Goal: Transaction & Acquisition: Book appointment/travel/reservation

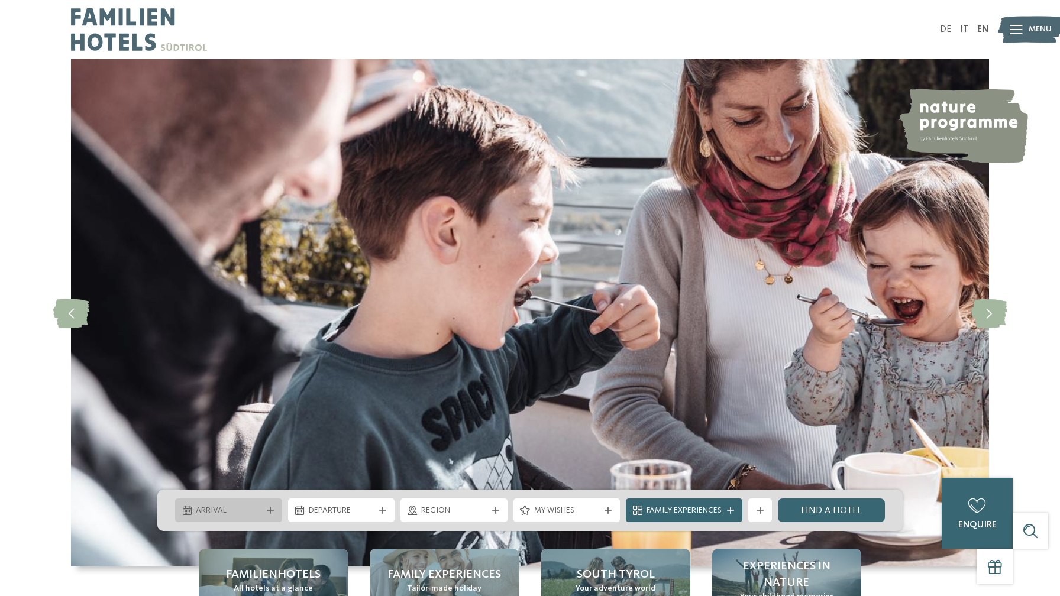
click at [264, 511] on div at bounding box center [270, 510] width 12 height 7
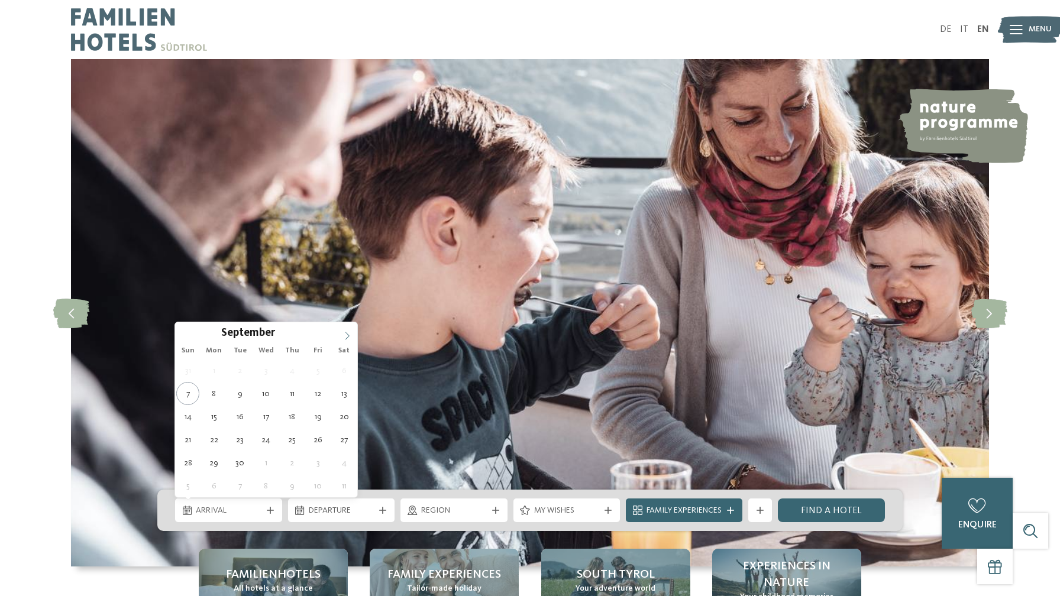
click at [348, 336] on icon at bounding box center [347, 336] width 8 height 8
type input "****"
click at [348, 336] on icon at bounding box center [347, 336] width 8 height 8
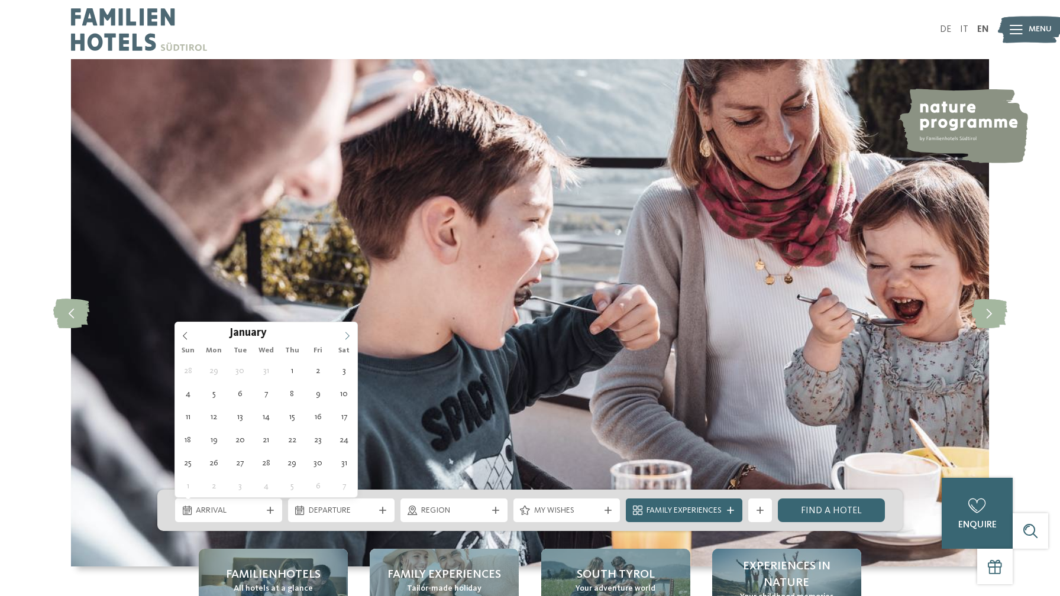
click at [348, 336] on icon at bounding box center [347, 336] width 8 height 8
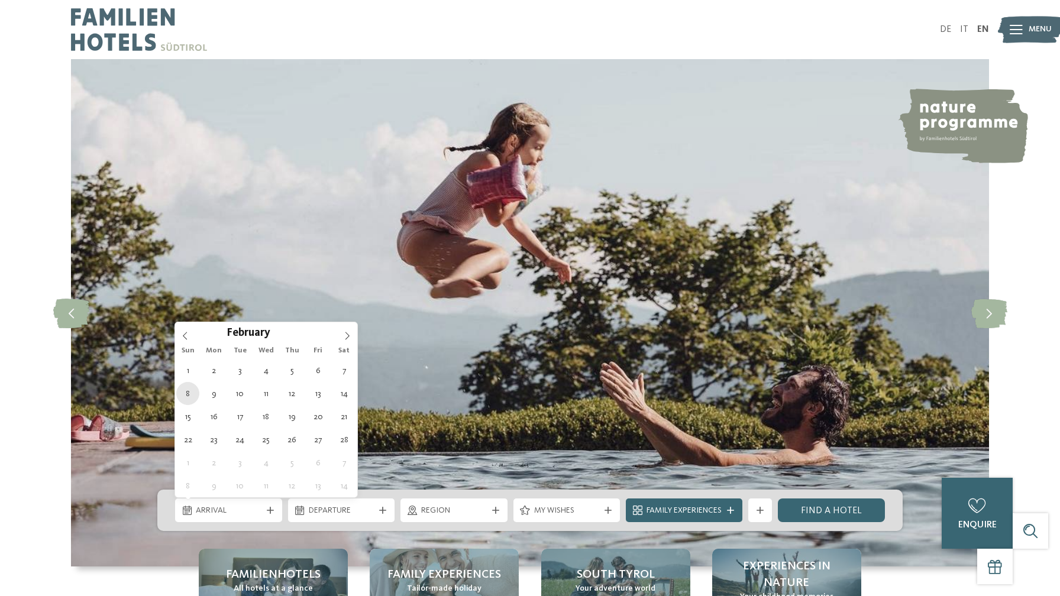
type div "08.02.2026"
type input "****"
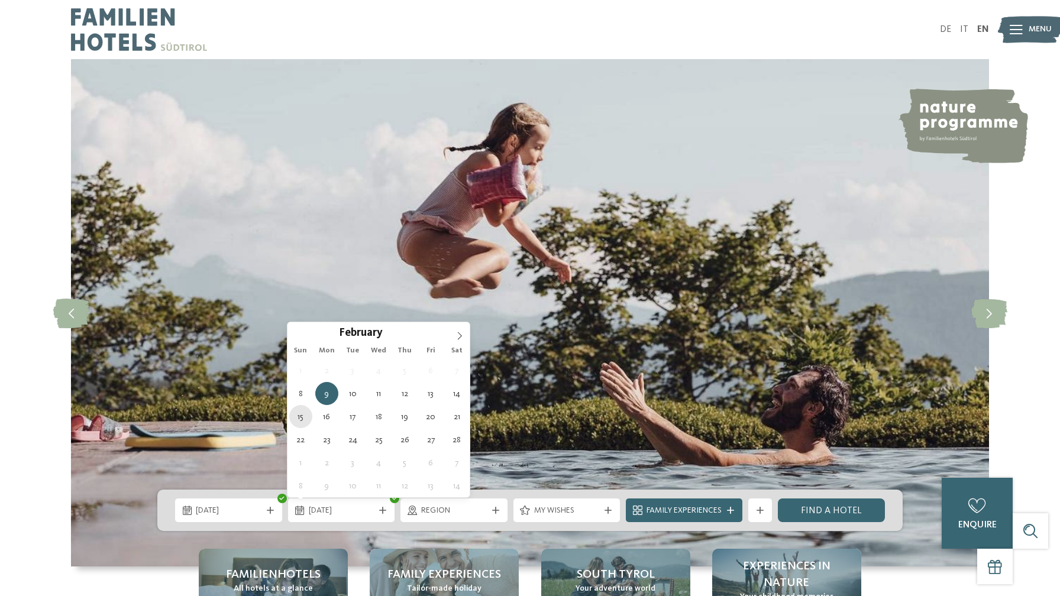
type div "15.02.2026"
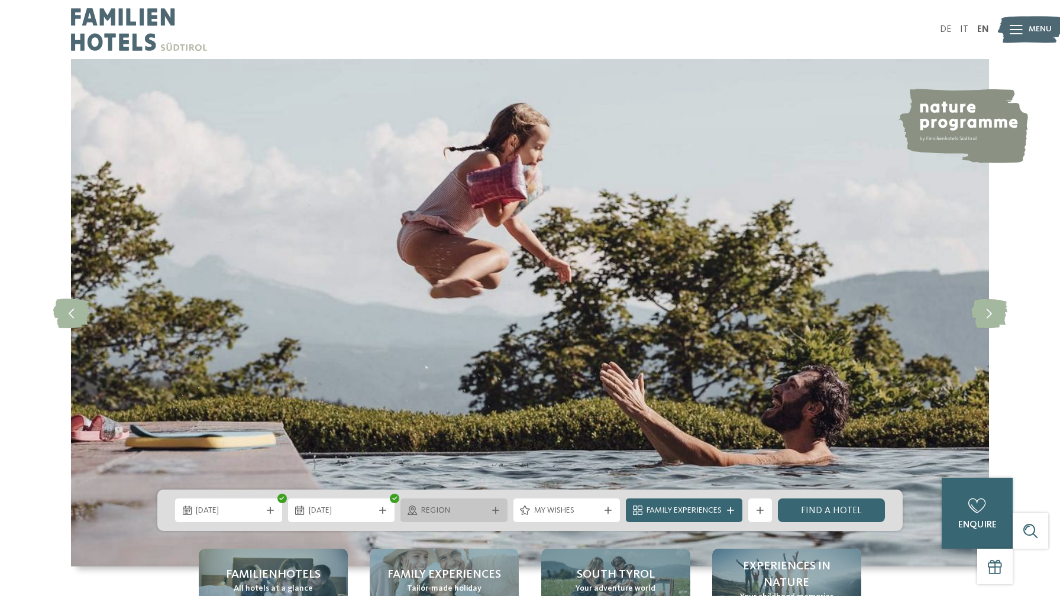
click at [457, 512] on span "Region" at bounding box center [454, 511] width 66 height 12
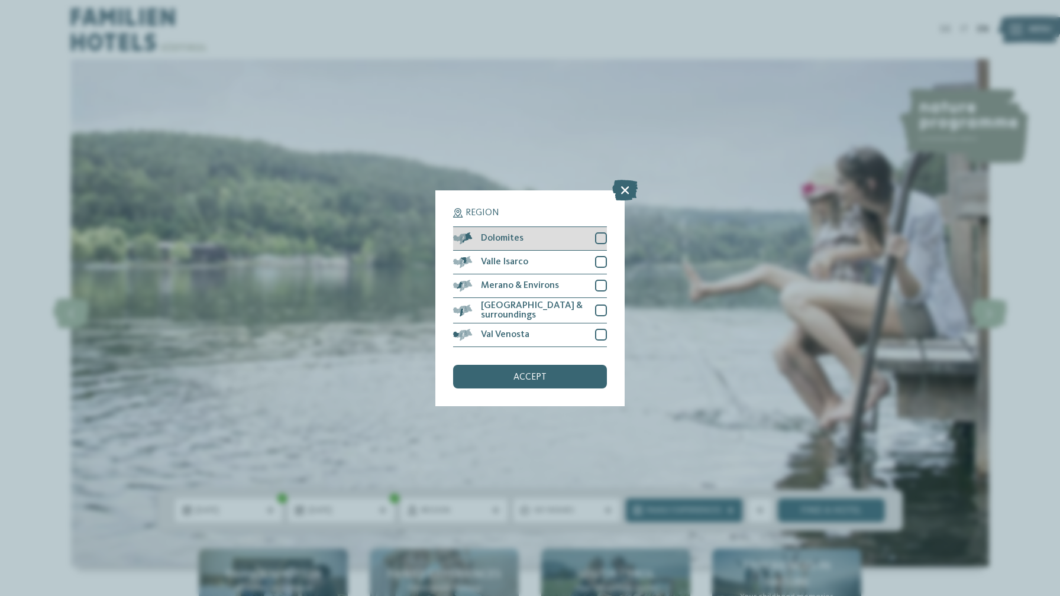
click at [596, 239] on div at bounding box center [601, 238] width 12 height 12
click at [548, 375] on div "accept" at bounding box center [530, 377] width 154 height 24
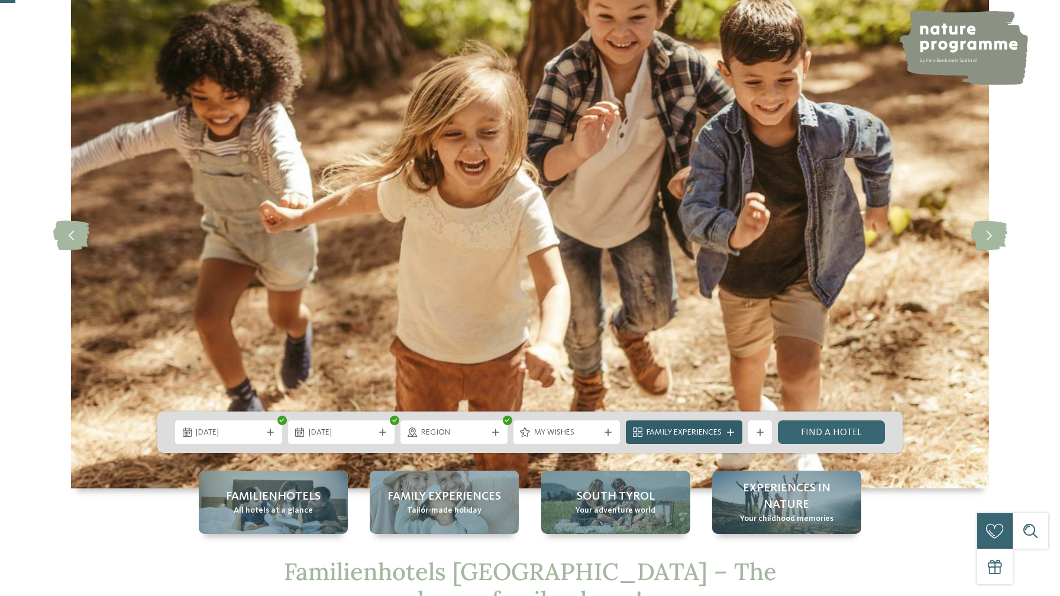
scroll to position [80, 0]
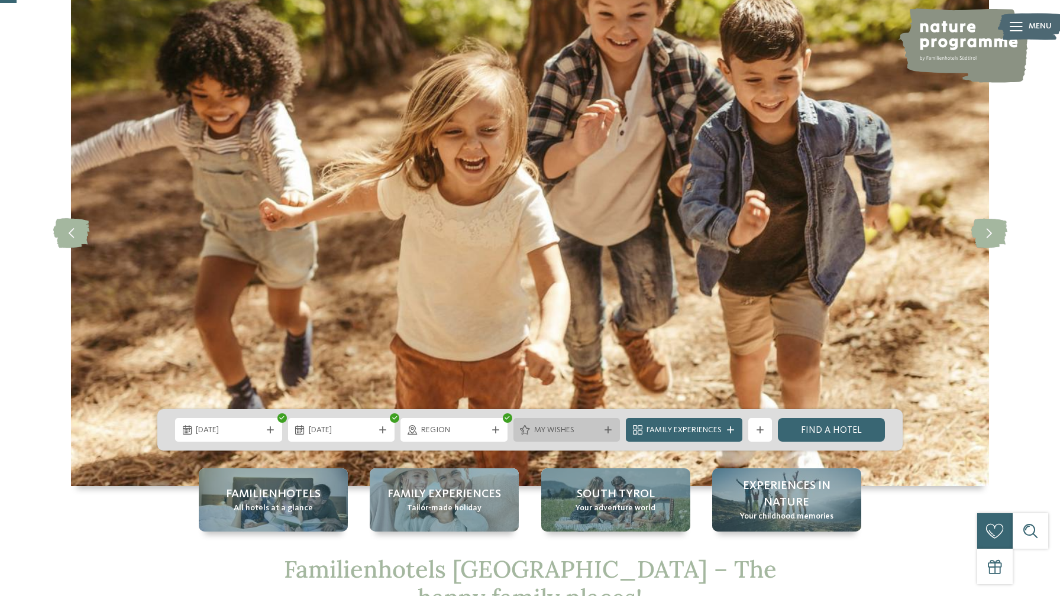
click at [609, 433] on div "My wishes" at bounding box center [566, 430] width 107 height 24
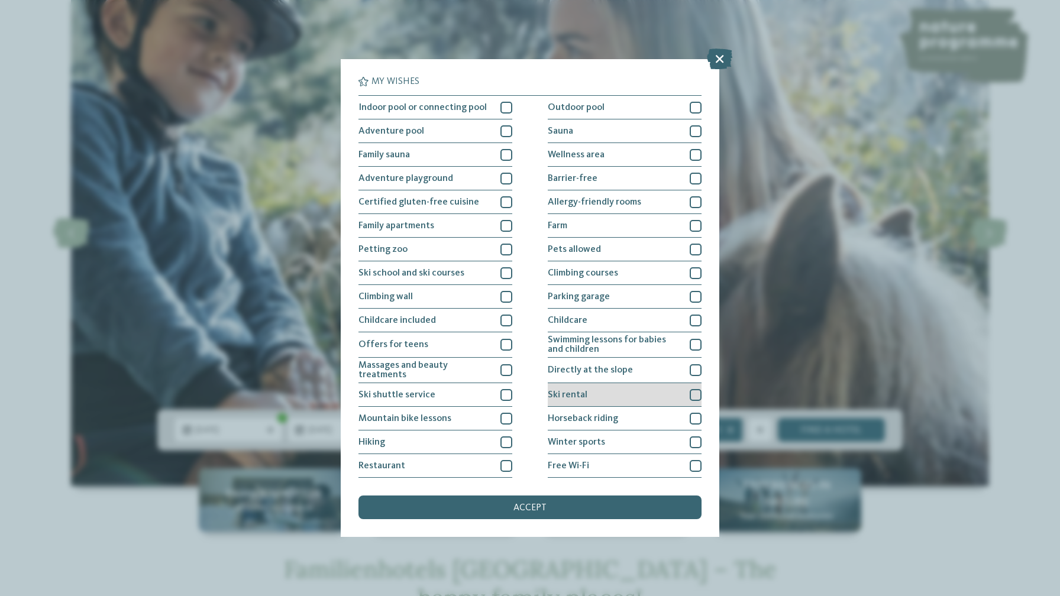
click at [692, 392] on div at bounding box center [696, 395] width 12 height 12
click at [698, 369] on div at bounding box center [696, 370] width 12 height 12
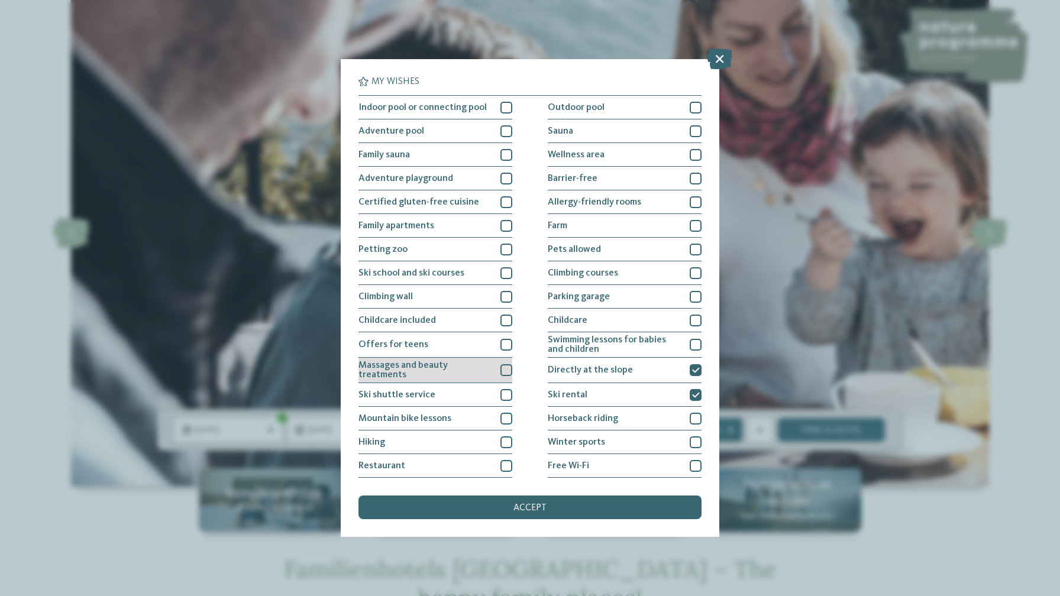
click at [506, 367] on div at bounding box center [506, 370] width 12 height 12
click at [508, 390] on div at bounding box center [506, 395] width 12 height 12
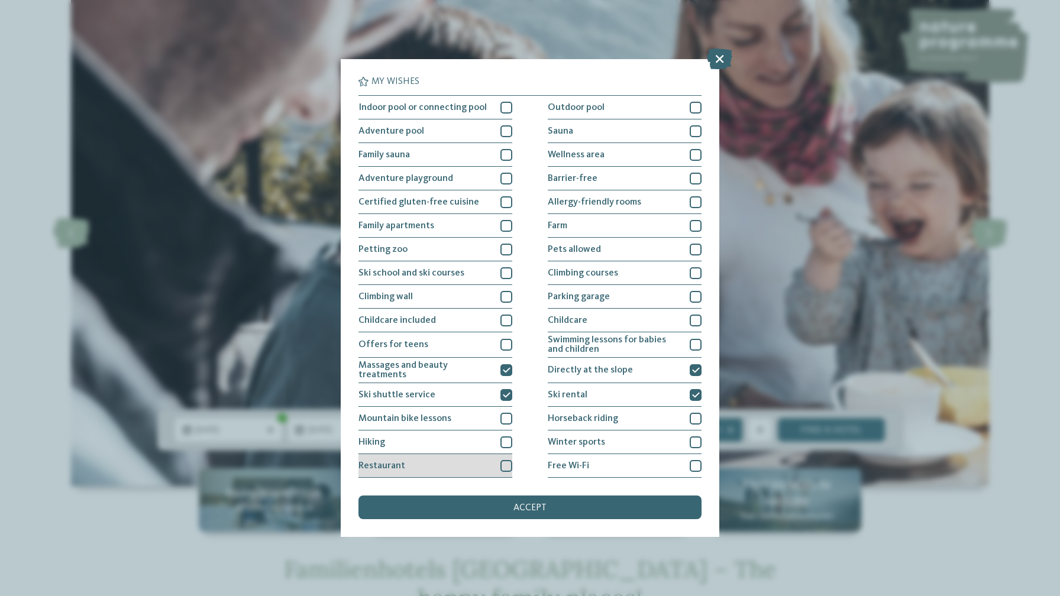
click at [506, 460] on div at bounding box center [506, 466] width 12 height 12
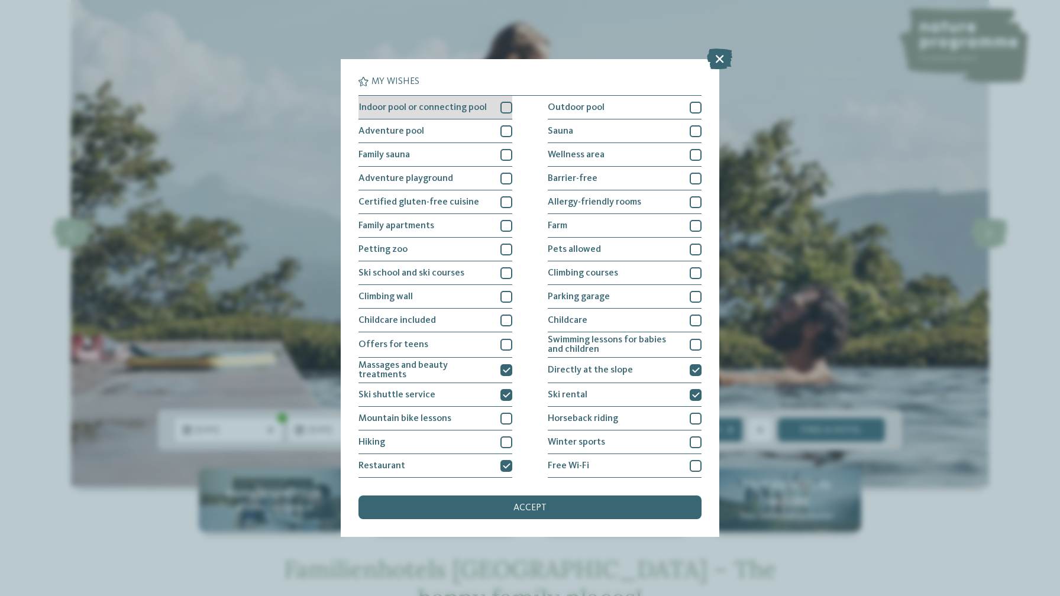
click at [507, 109] on div at bounding box center [506, 108] width 12 height 12
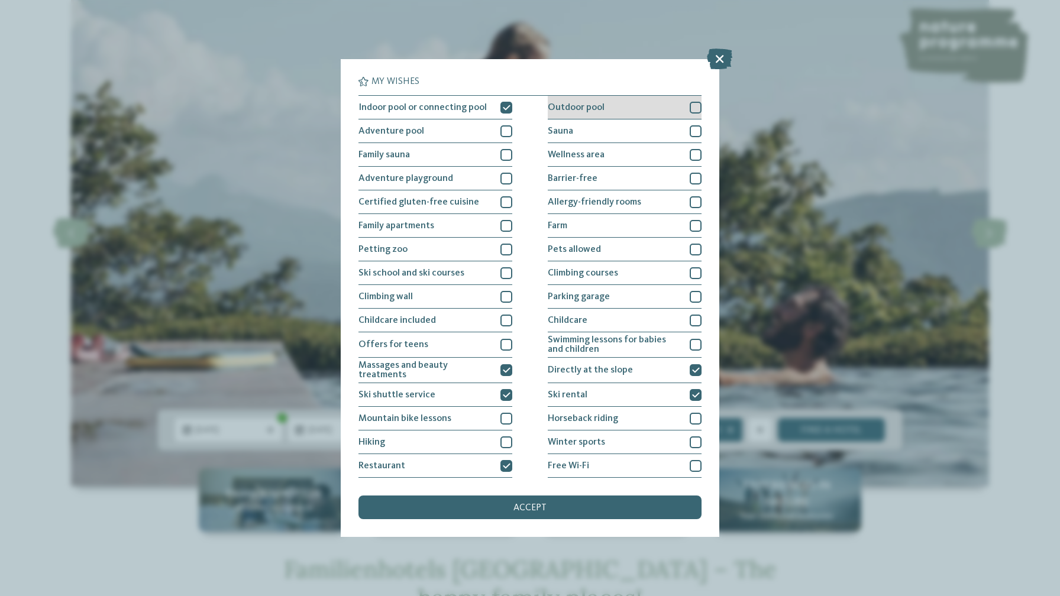
click at [696, 106] on div at bounding box center [696, 108] width 12 height 12
click at [698, 127] on div at bounding box center [696, 131] width 12 height 12
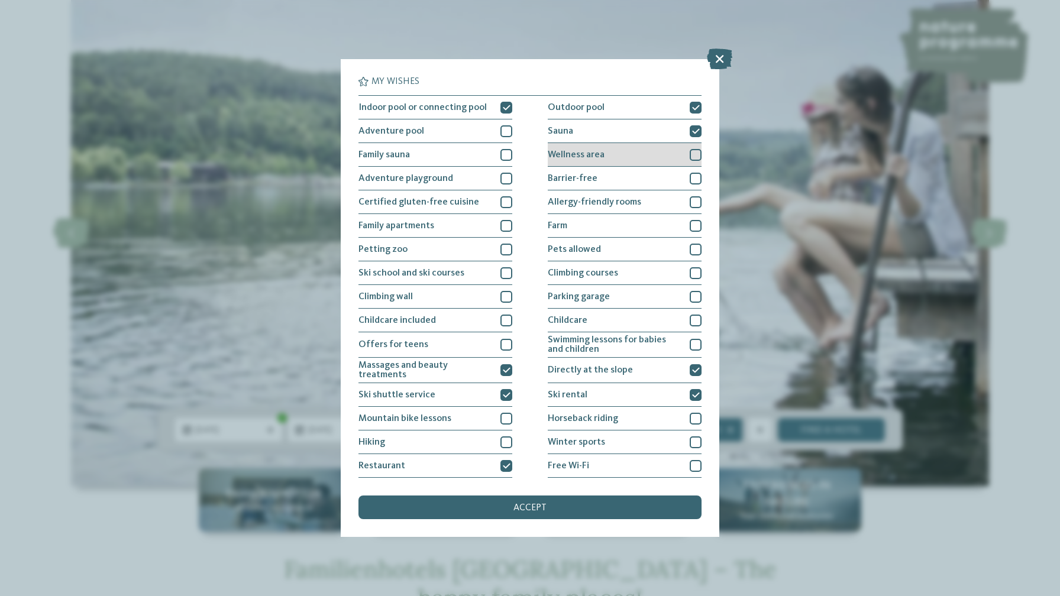
click at [697, 151] on div at bounding box center [696, 155] width 12 height 12
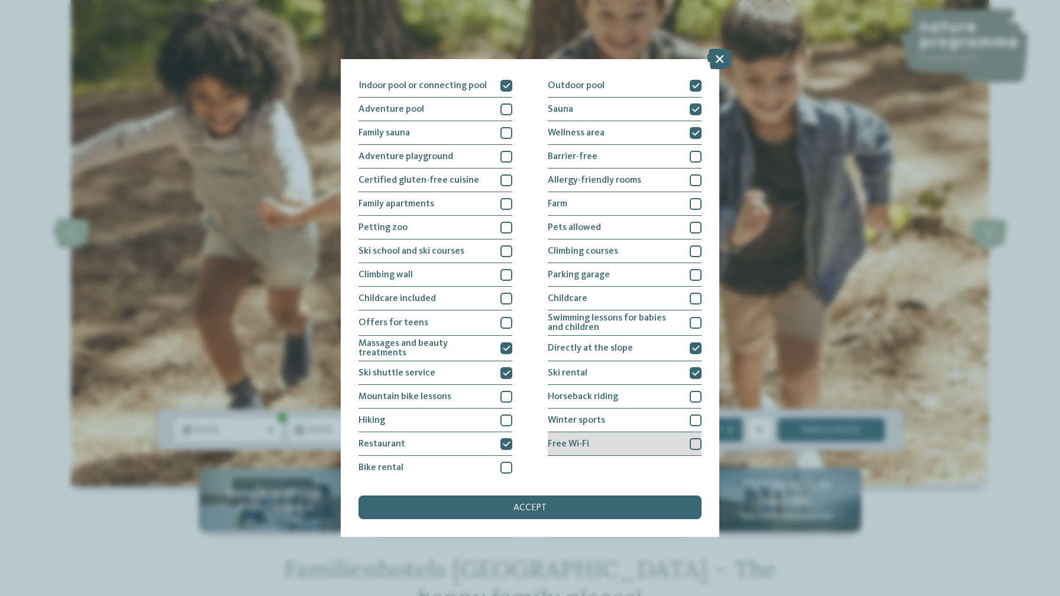
click at [695, 441] on div at bounding box center [696, 444] width 12 height 12
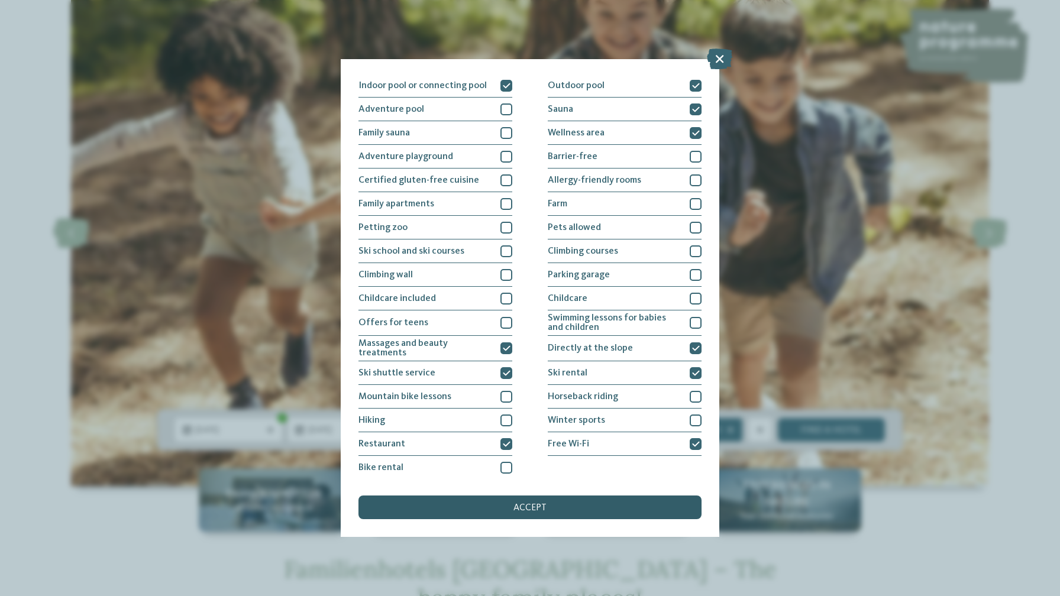
click at [657, 506] on div "accept" at bounding box center [529, 508] width 343 height 24
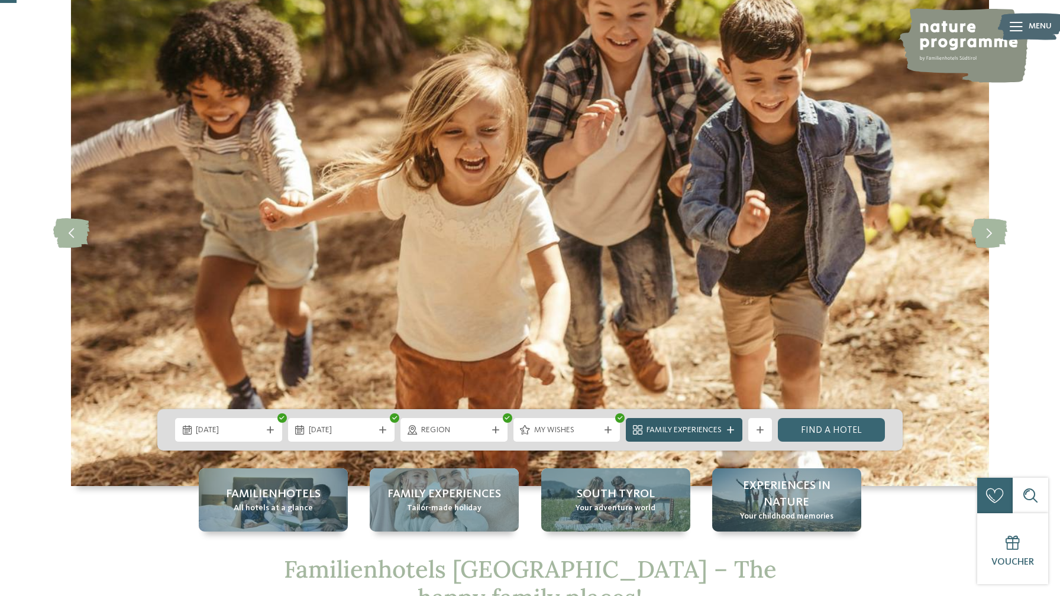
click at [724, 431] on div at bounding box center [730, 429] width 12 height 7
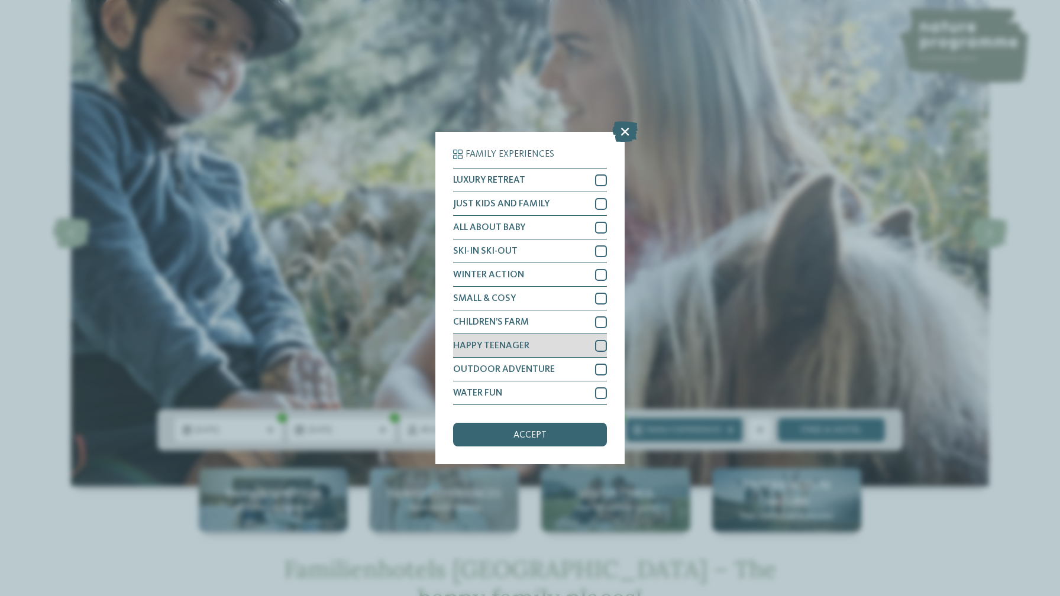
click at [604, 344] on div at bounding box center [601, 346] width 12 height 12
click at [581, 434] on div "accept" at bounding box center [530, 435] width 154 height 24
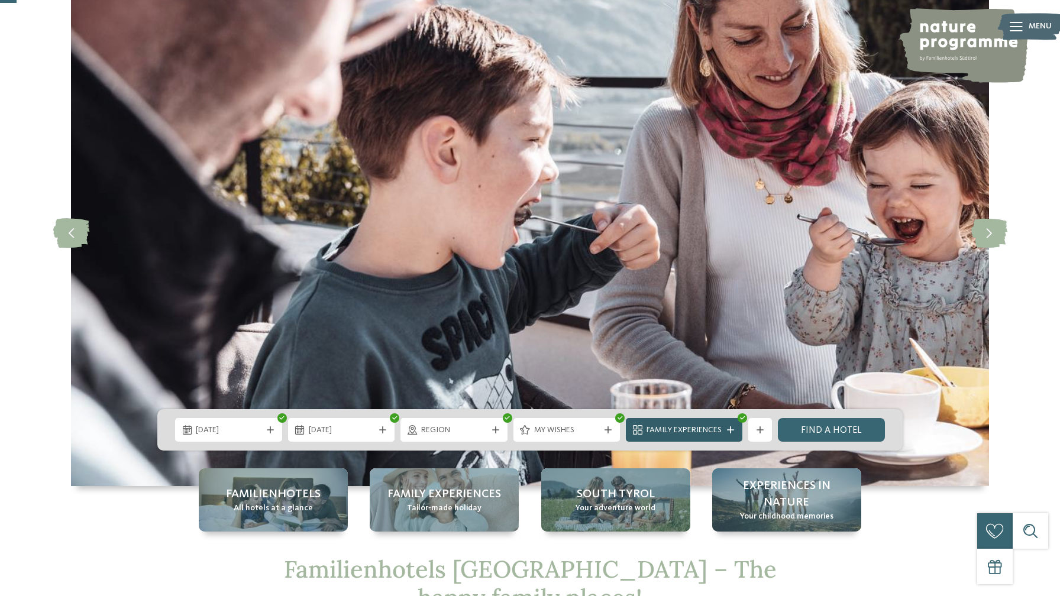
click at [707, 421] on div "Family Experiences" at bounding box center [684, 430] width 116 height 24
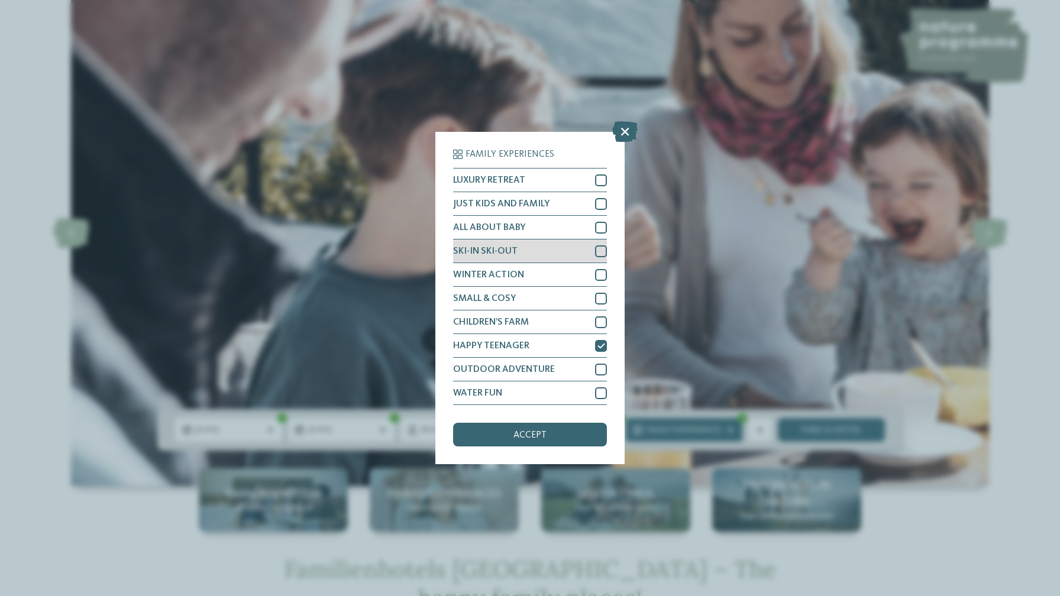
click at [604, 251] on div at bounding box center [601, 251] width 12 height 12
click at [582, 435] on div "accept" at bounding box center [530, 435] width 154 height 24
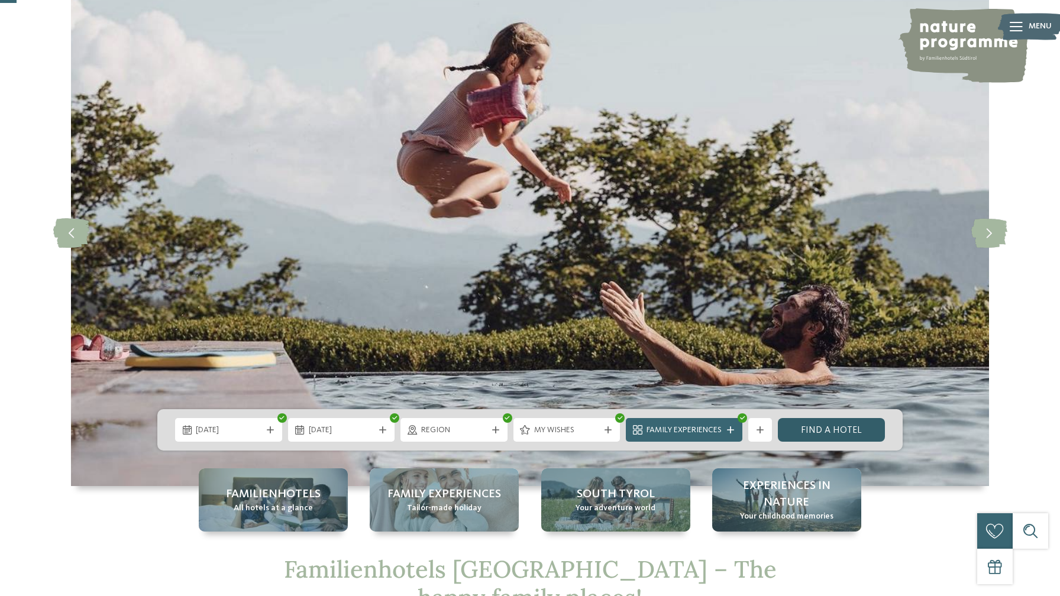
click at [837, 429] on link "Find a hotel" at bounding box center [831, 430] width 107 height 24
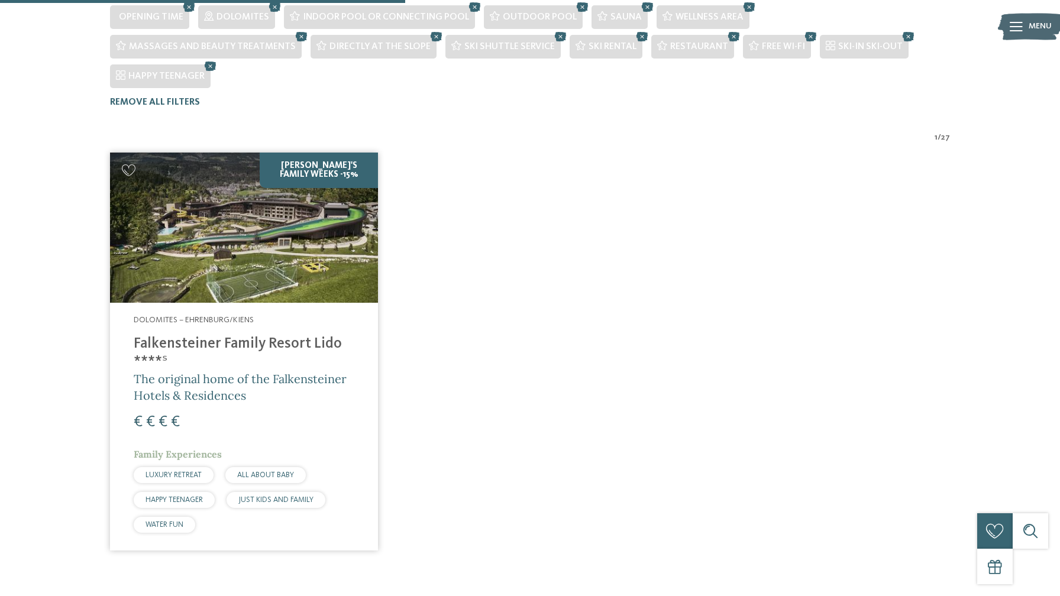
scroll to position [367, 0]
click at [245, 225] on img at bounding box center [244, 229] width 268 height 151
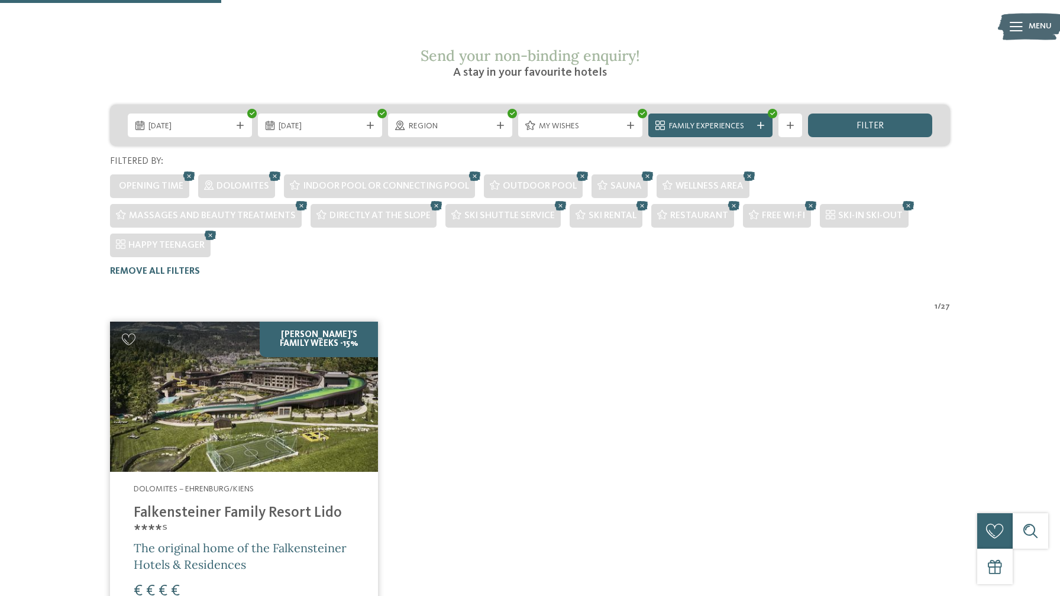
scroll to position [198, 0]
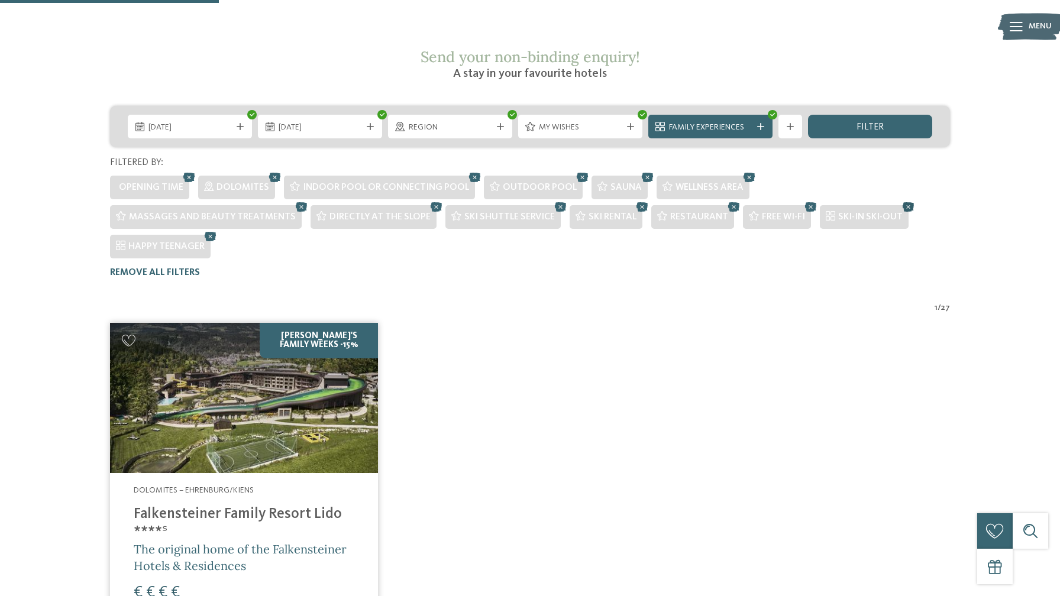
click at [899, 199] on icon at bounding box center [908, 206] width 18 height 15
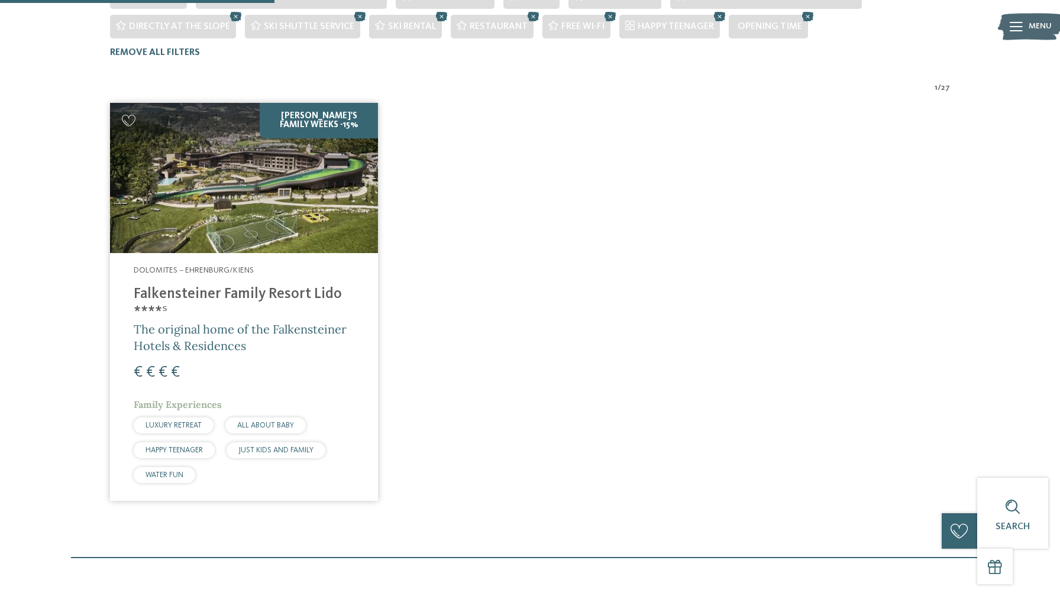
scroll to position [215, 0]
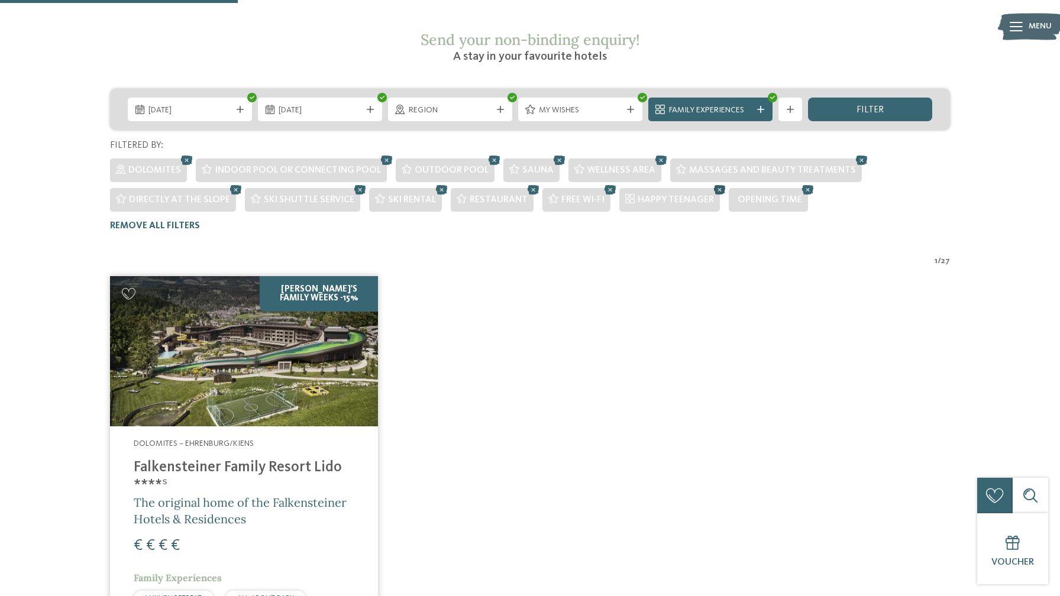
click at [716, 182] on icon at bounding box center [720, 189] width 18 height 15
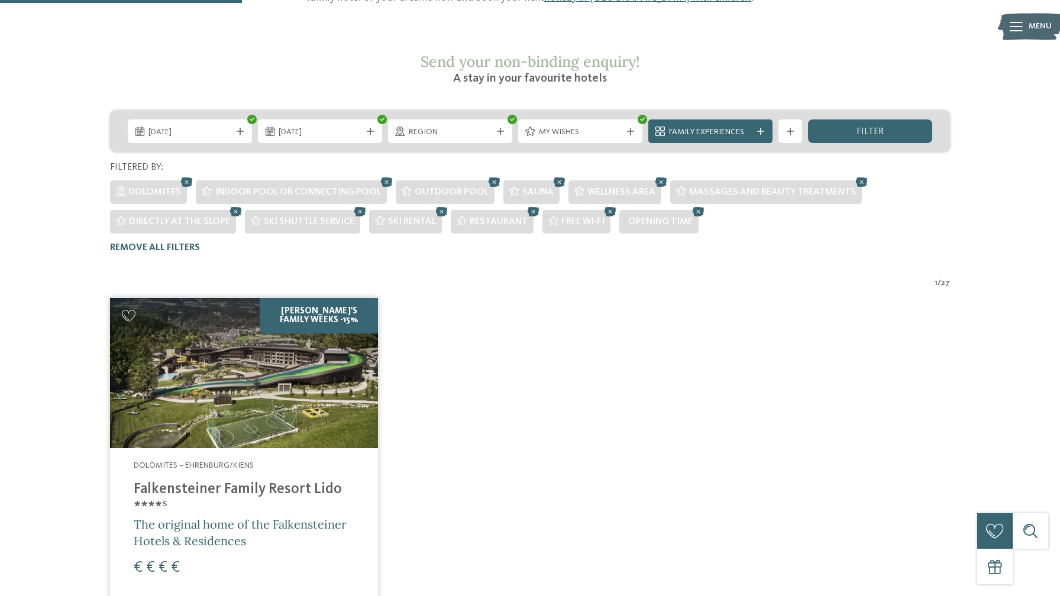
scroll to position [192, 0]
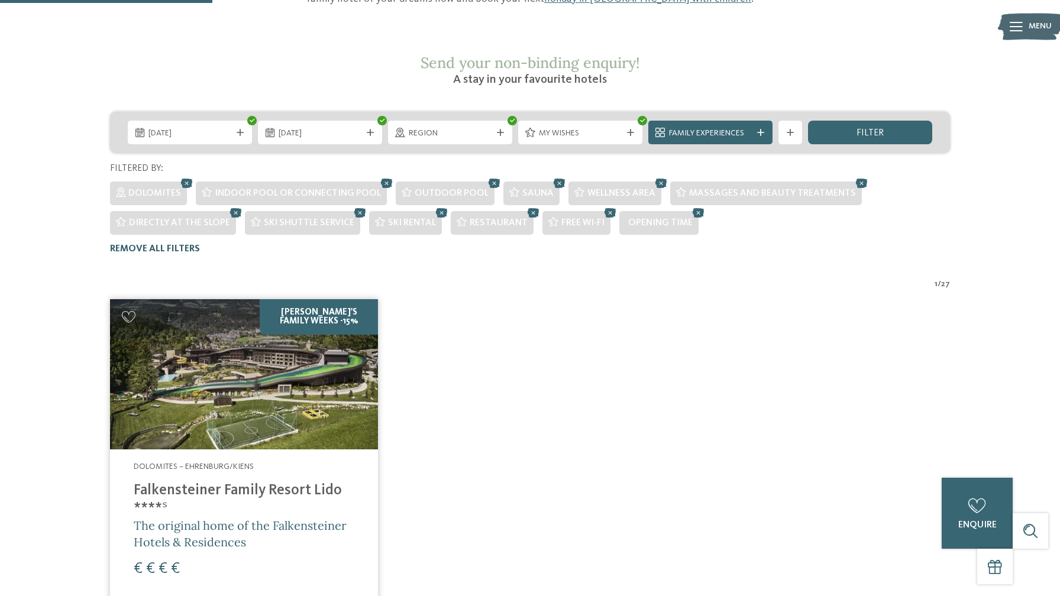
click at [182, 244] on span "Remove all filters" at bounding box center [155, 248] width 90 height 9
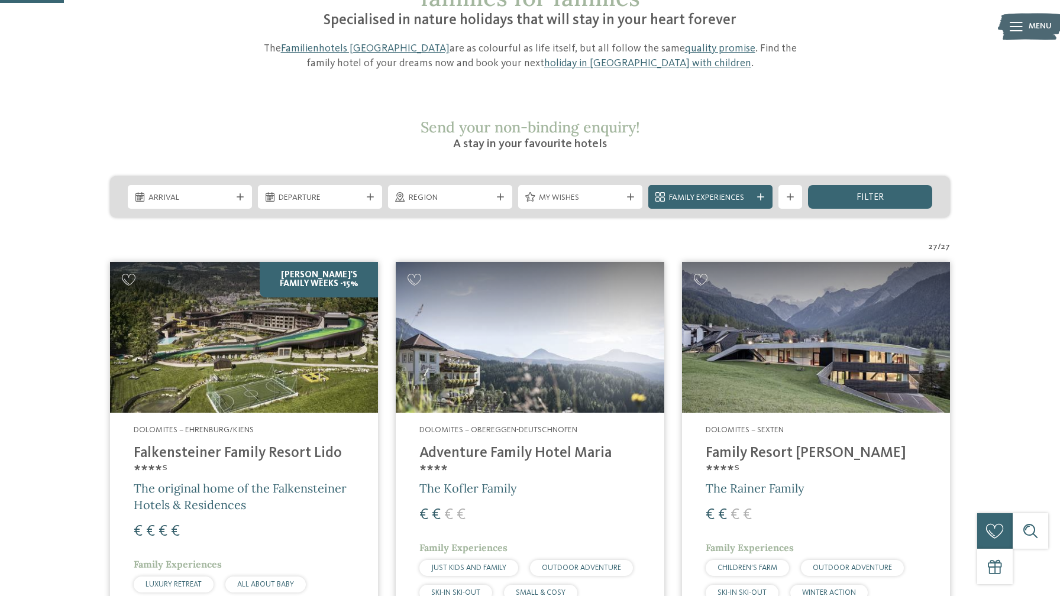
scroll to position [127, 0]
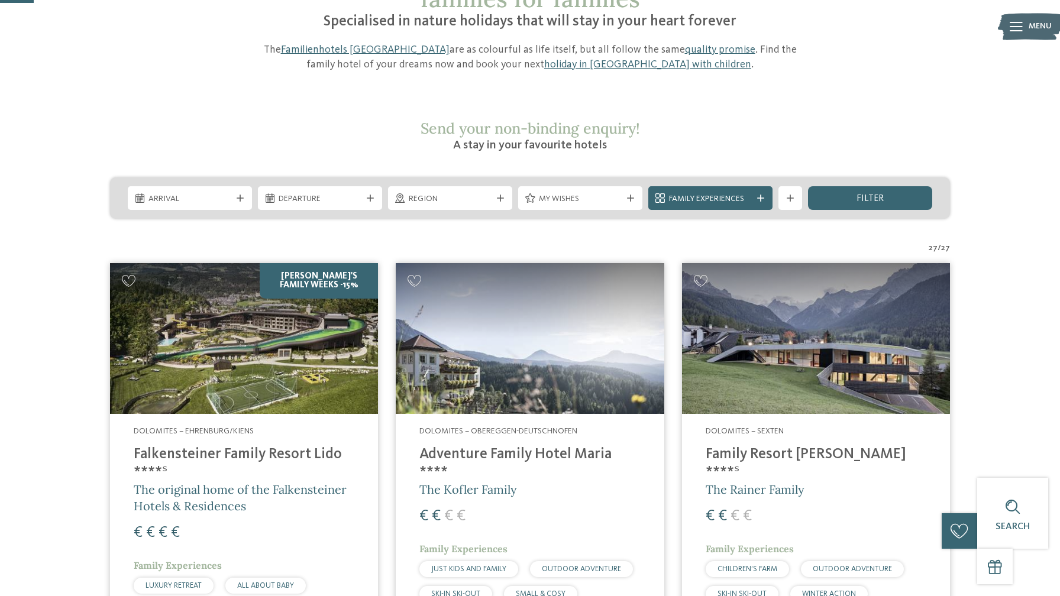
click at [187, 193] on span "Arrival" at bounding box center [189, 199] width 83 height 12
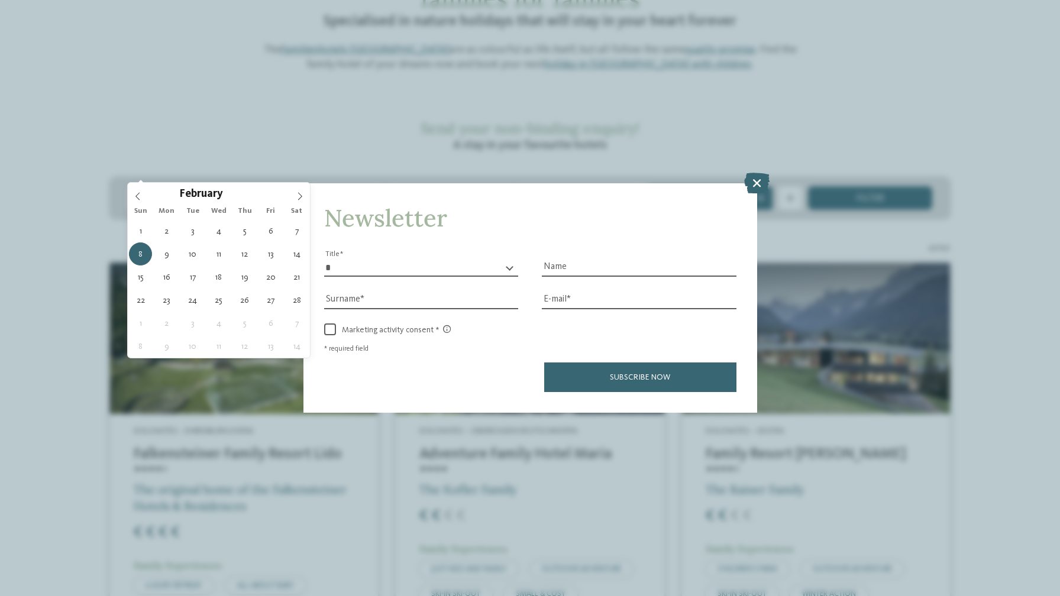
type div "08.02.2026"
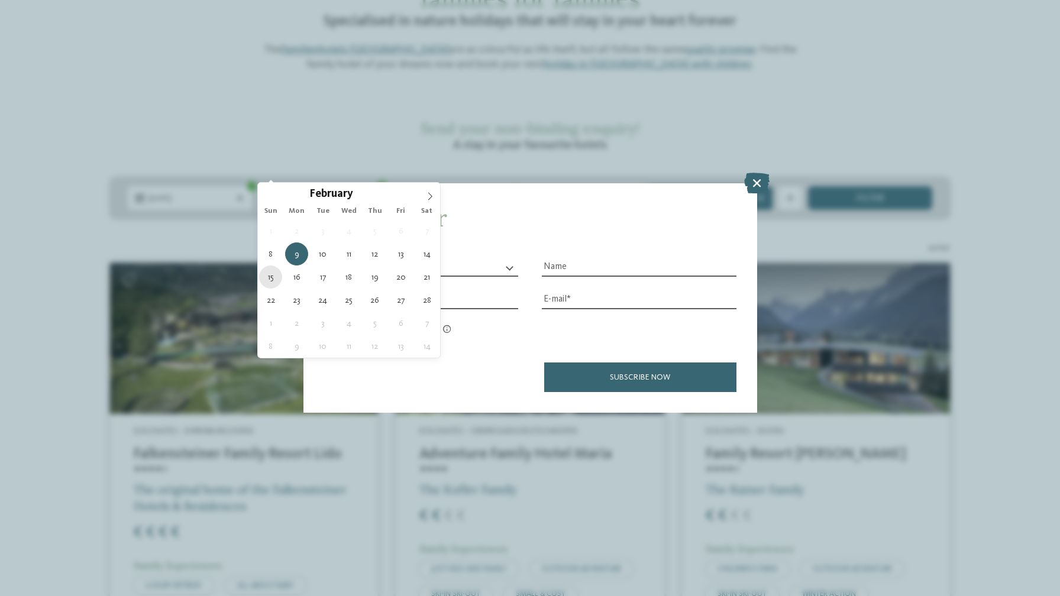
type div "15.02.2026"
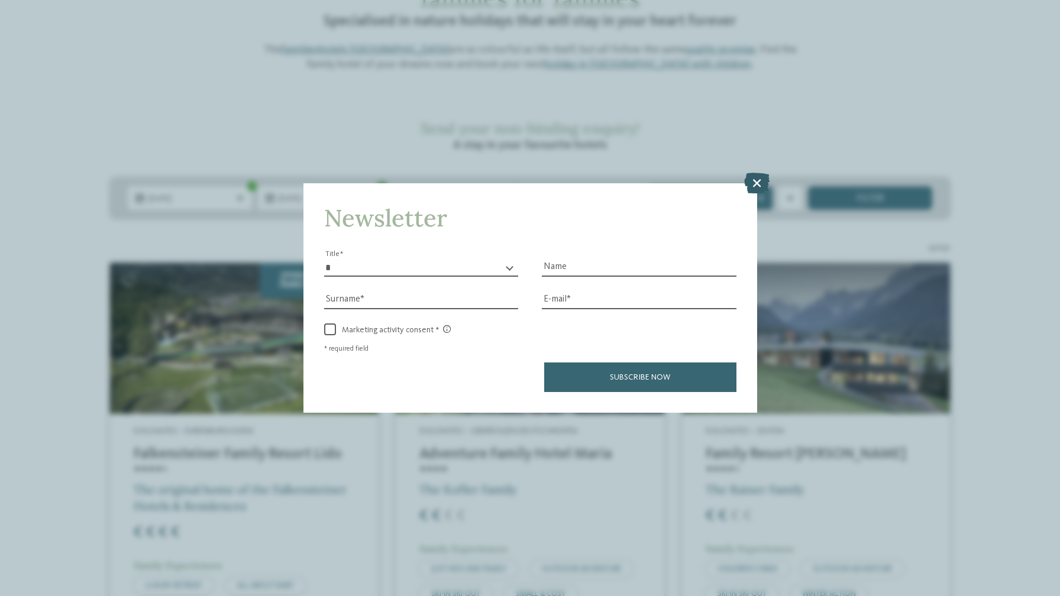
click at [758, 180] on icon at bounding box center [756, 182] width 25 height 21
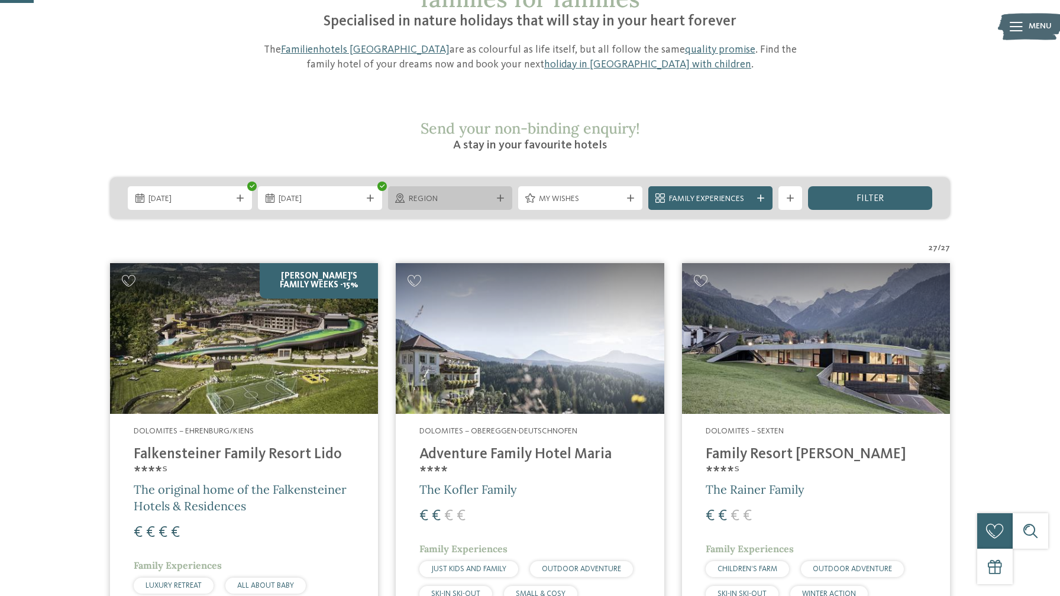
click at [471, 193] on span "Region" at bounding box center [450, 199] width 83 height 12
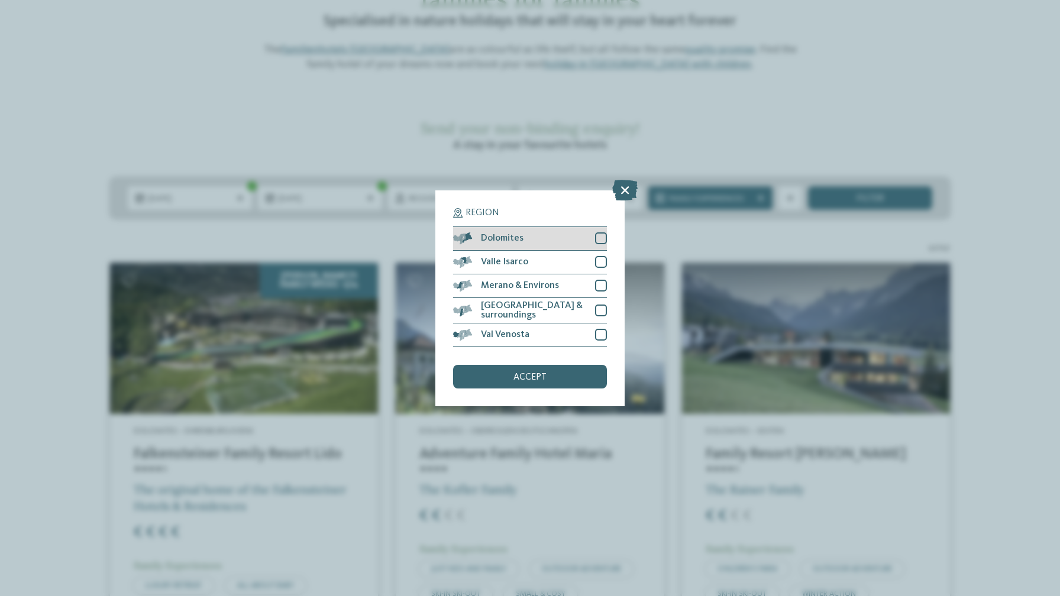
click at [604, 240] on div at bounding box center [601, 238] width 12 height 12
click at [569, 380] on div "accept" at bounding box center [530, 377] width 154 height 24
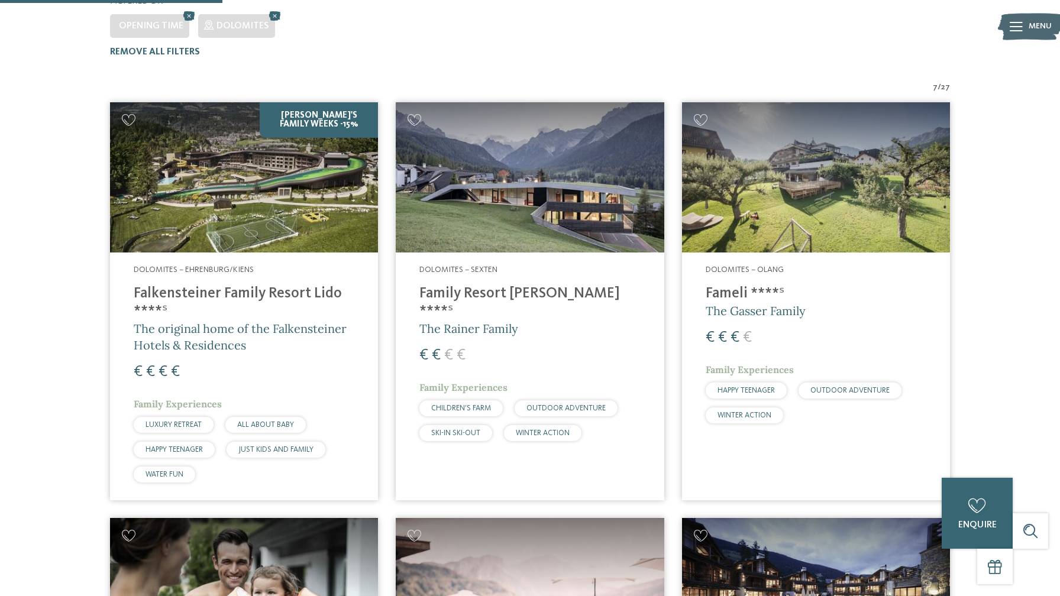
scroll to position [359, 0]
click at [561, 253] on div "Dolomites – Sexten Family Resort Rainer ****ˢ The Rainer Family € € € € Family …" at bounding box center [530, 356] width 268 height 206
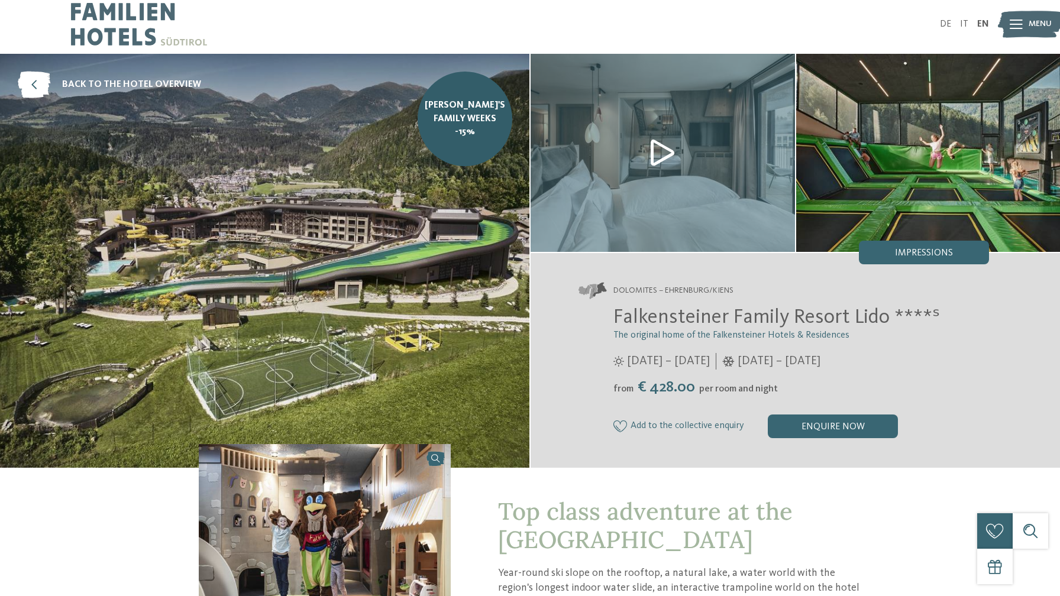
scroll to position [43, 0]
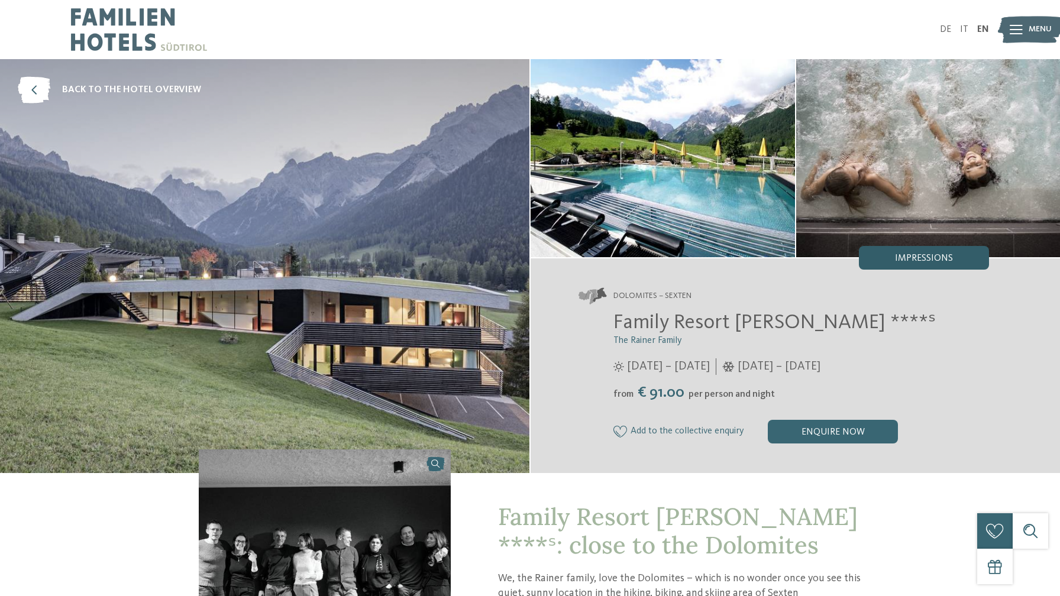
click at [956, 252] on div "Impressions" at bounding box center [924, 258] width 130 height 24
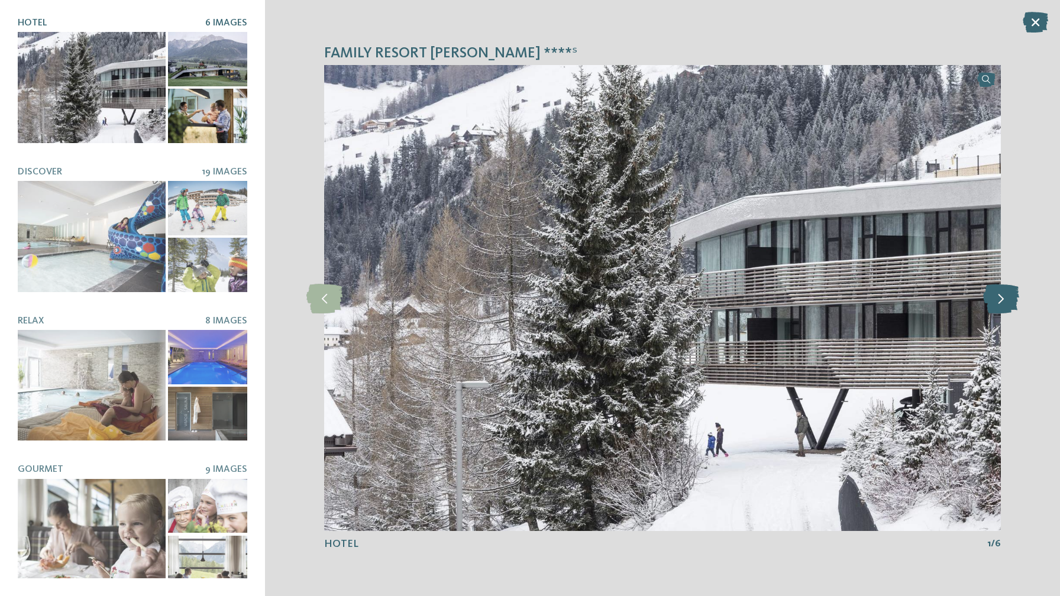
click at [1002, 297] on icon at bounding box center [1001, 298] width 36 height 30
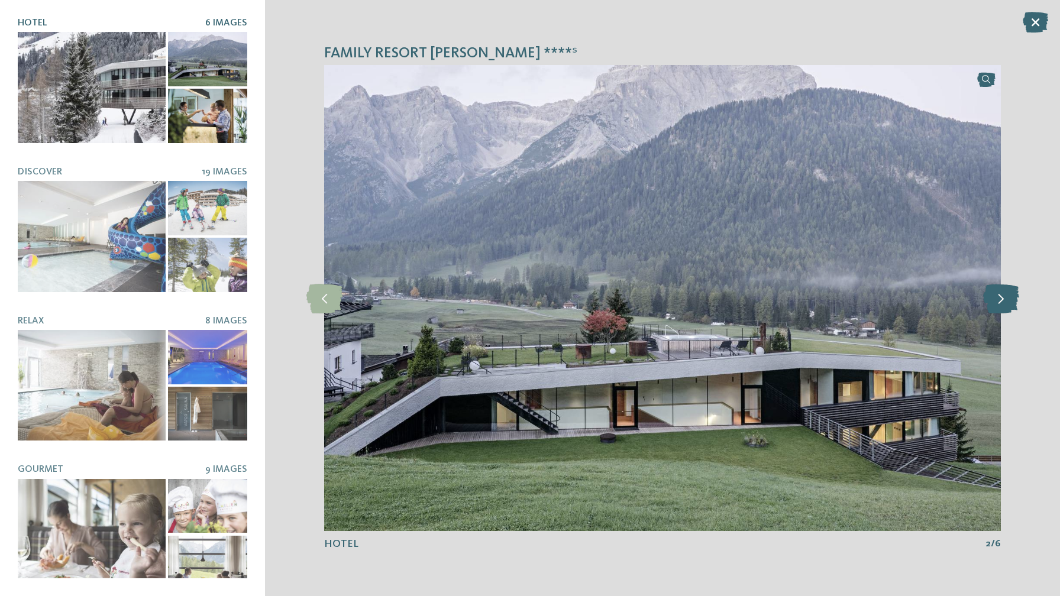
click at [1002, 297] on icon at bounding box center [1001, 298] width 36 height 30
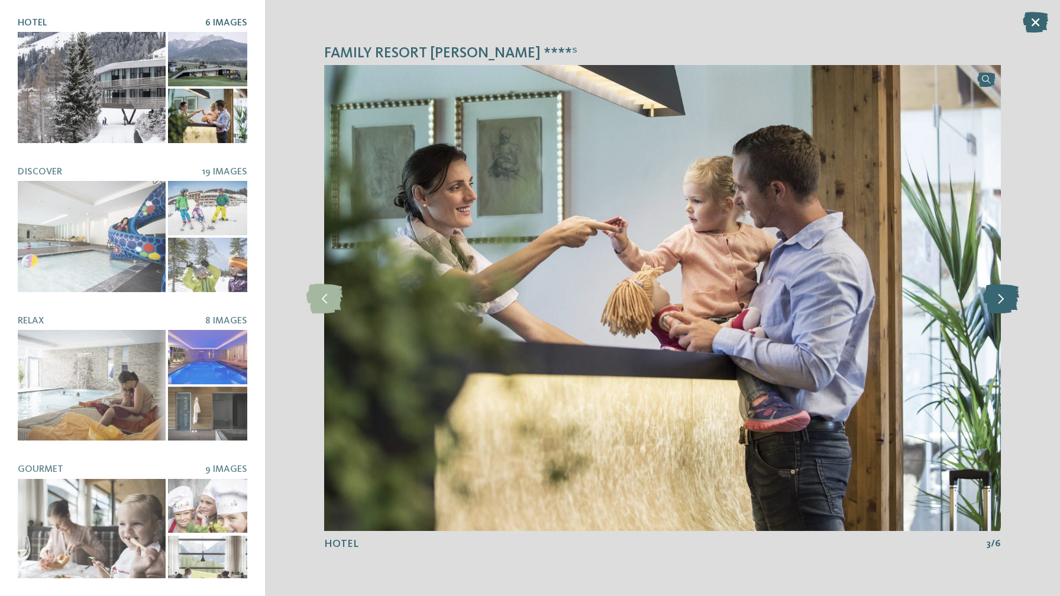
click at [1002, 297] on icon at bounding box center [1001, 298] width 36 height 30
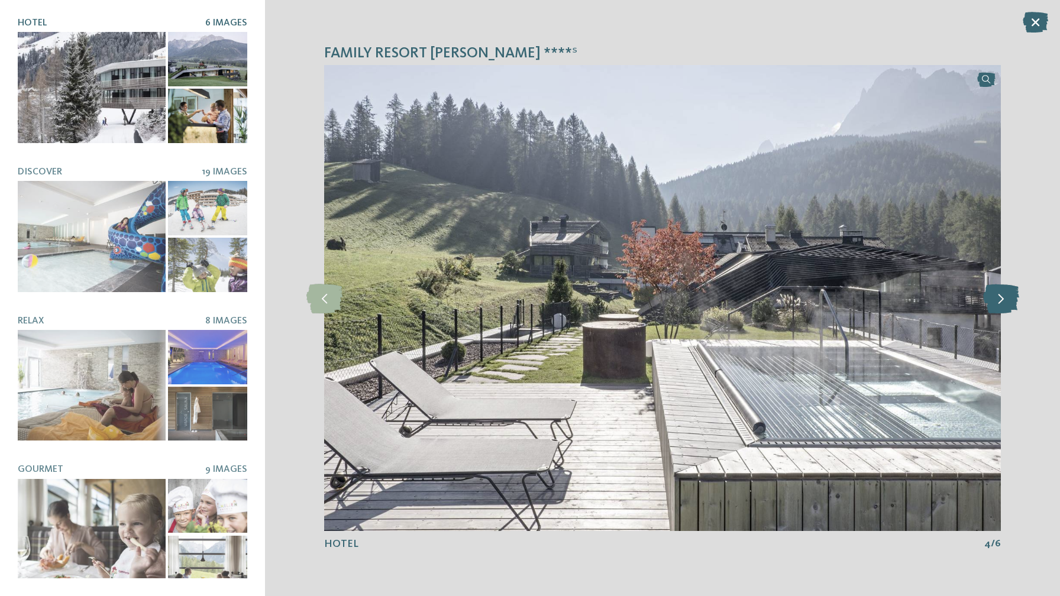
click at [1002, 297] on icon at bounding box center [1001, 298] width 36 height 30
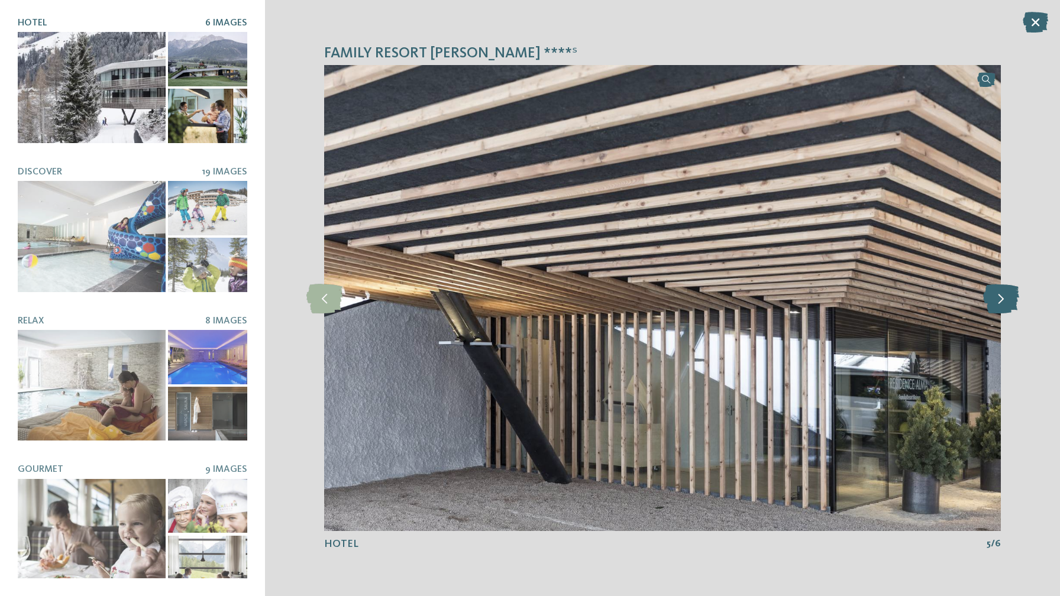
click at [1002, 297] on icon at bounding box center [1001, 298] width 36 height 30
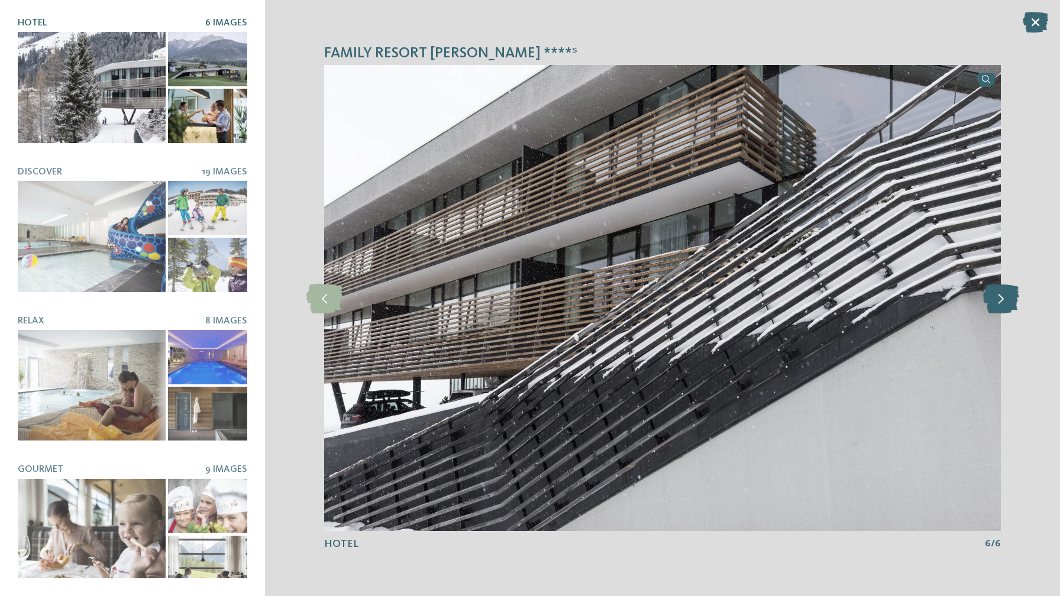
click at [1002, 297] on icon at bounding box center [1001, 298] width 36 height 30
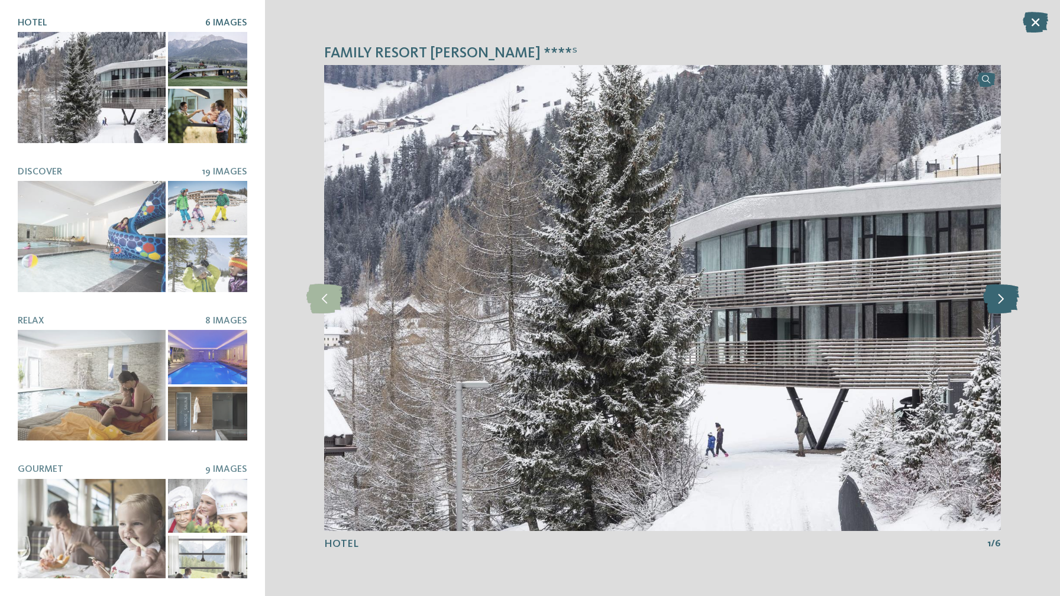
click at [1002, 297] on icon at bounding box center [1001, 298] width 36 height 30
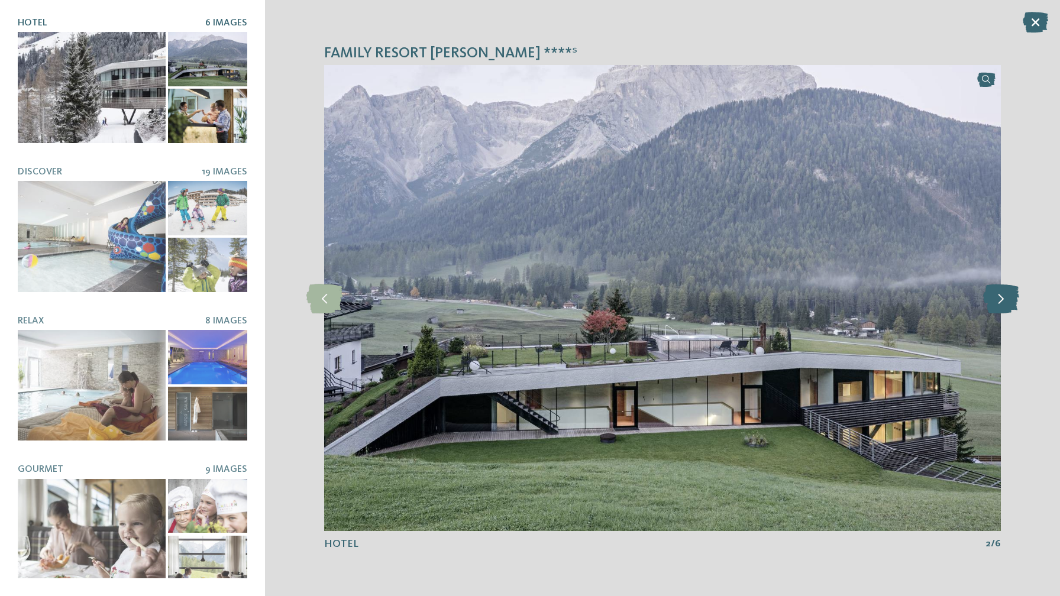
click at [1002, 297] on icon at bounding box center [1001, 298] width 36 height 30
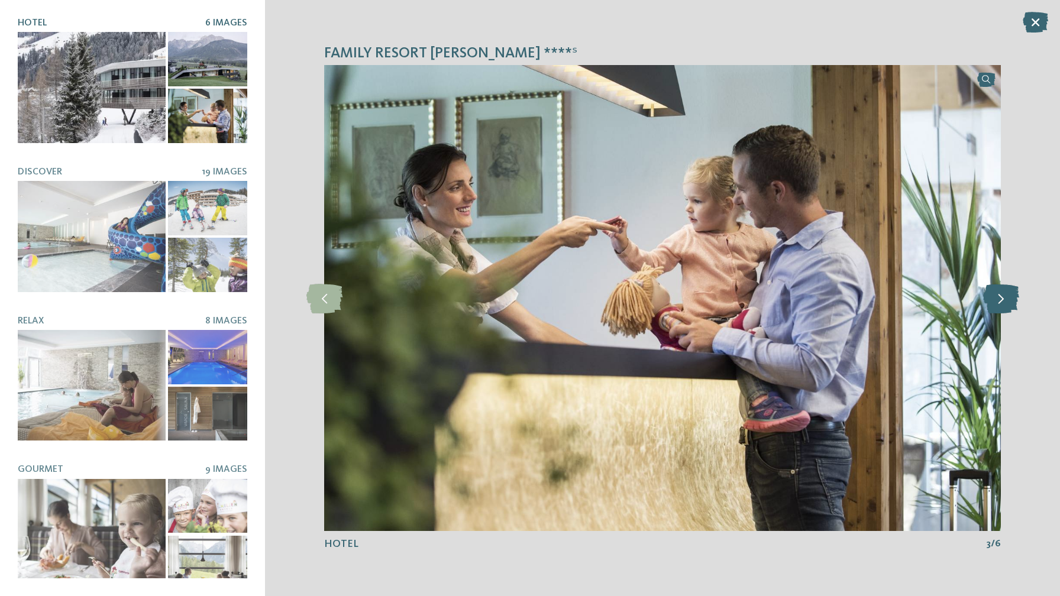
click at [1002, 297] on icon at bounding box center [1001, 298] width 36 height 30
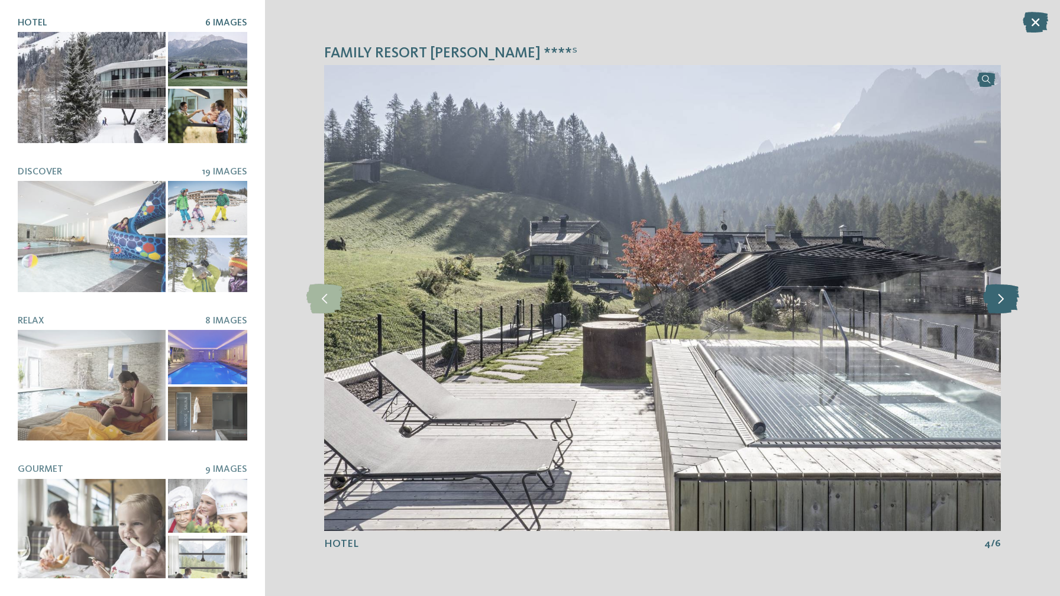
click at [1002, 297] on icon at bounding box center [1001, 298] width 36 height 30
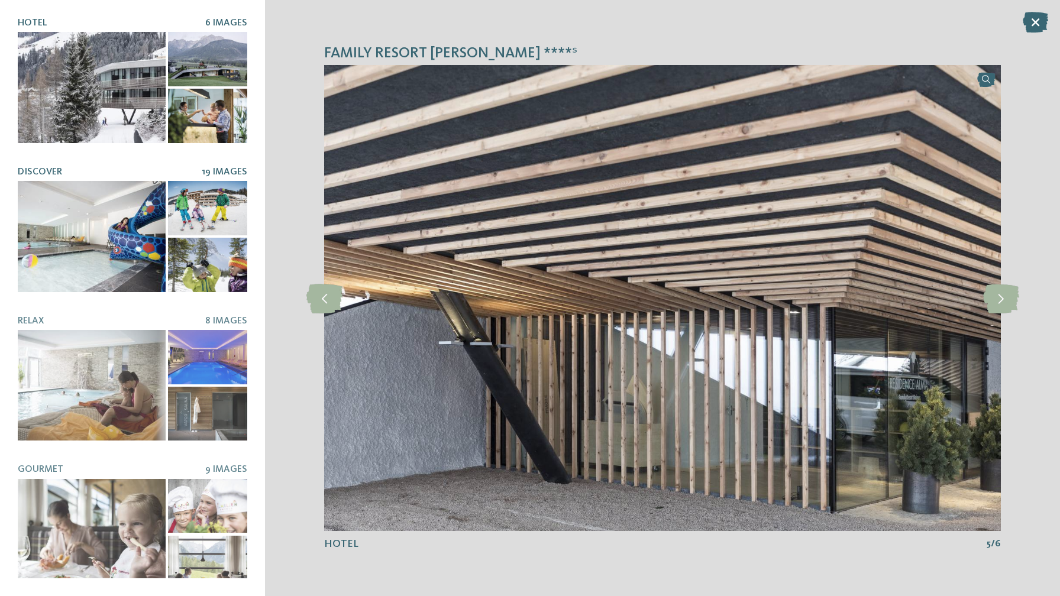
click at [138, 246] on div at bounding box center [92, 236] width 148 height 111
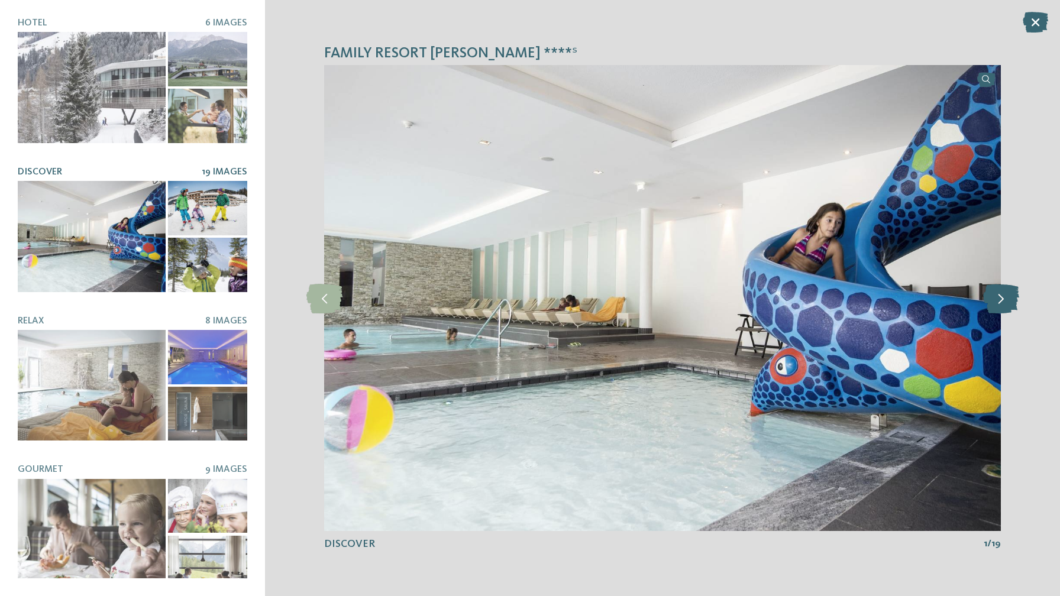
click at [1001, 302] on icon at bounding box center [1001, 298] width 36 height 30
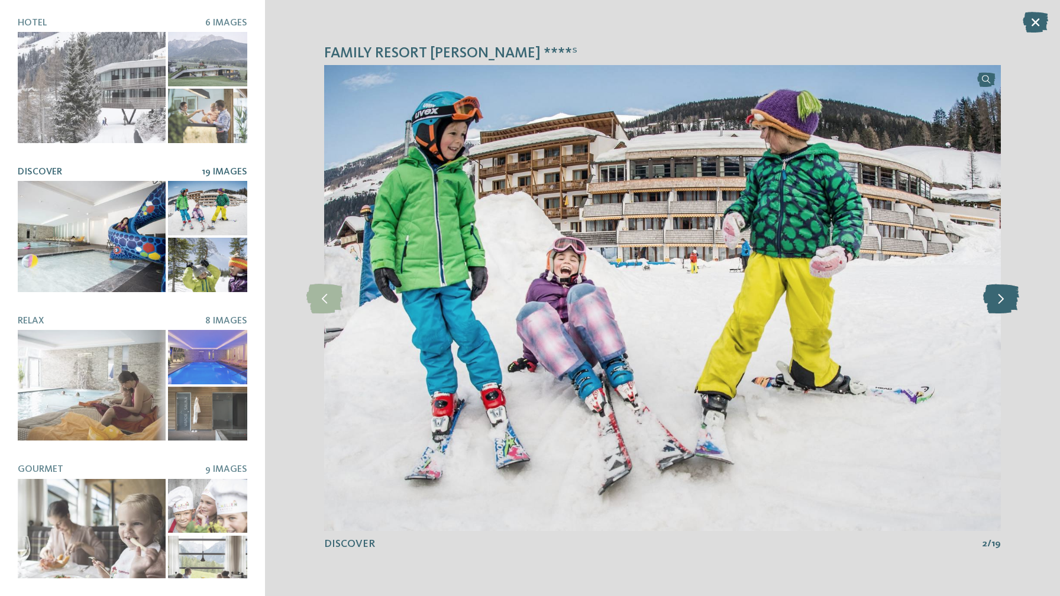
click at [1002, 302] on icon at bounding box center [1001, 298] width 36 height 30
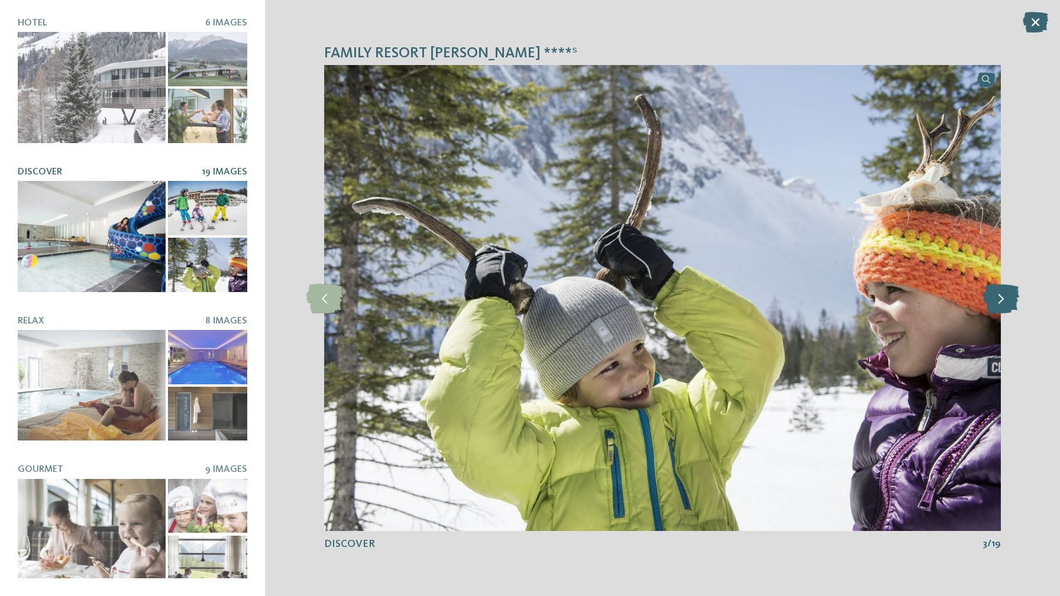
click at [1002, 302] on icon at bounding box center [1001, 298] width 36 height 30
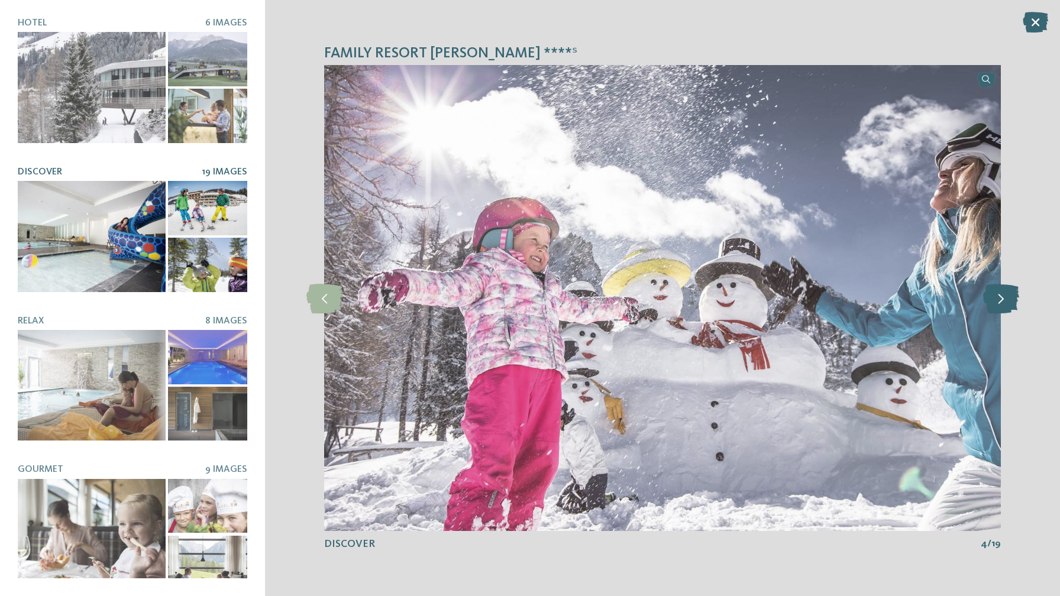
click at [1002, 302] on icon at bounding box center [1001, 298] width 36 height 30
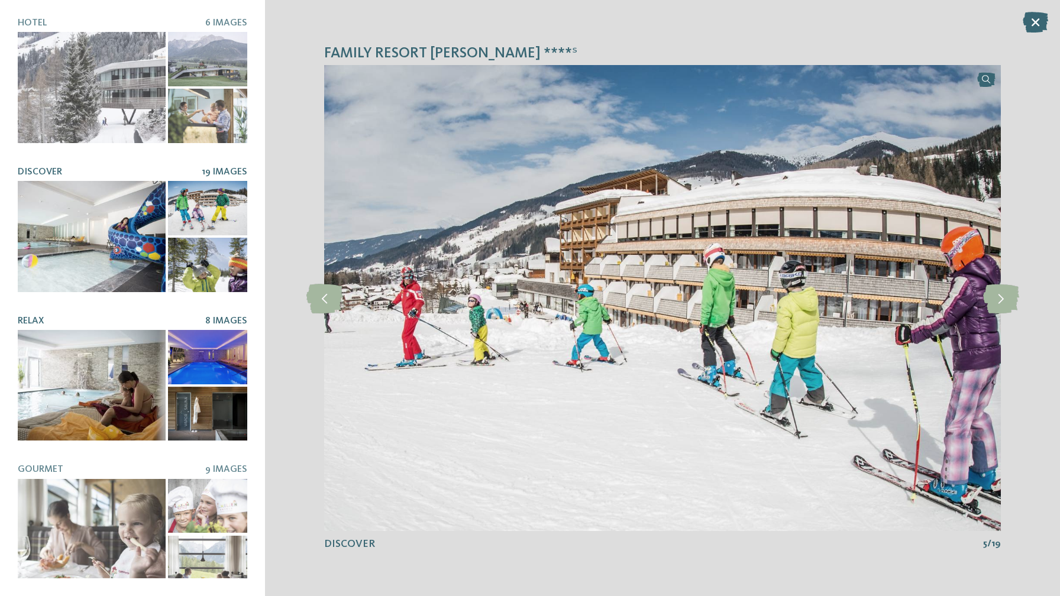
click at [130, 394] on div at bounding box center [92, 385] width 148 height 111
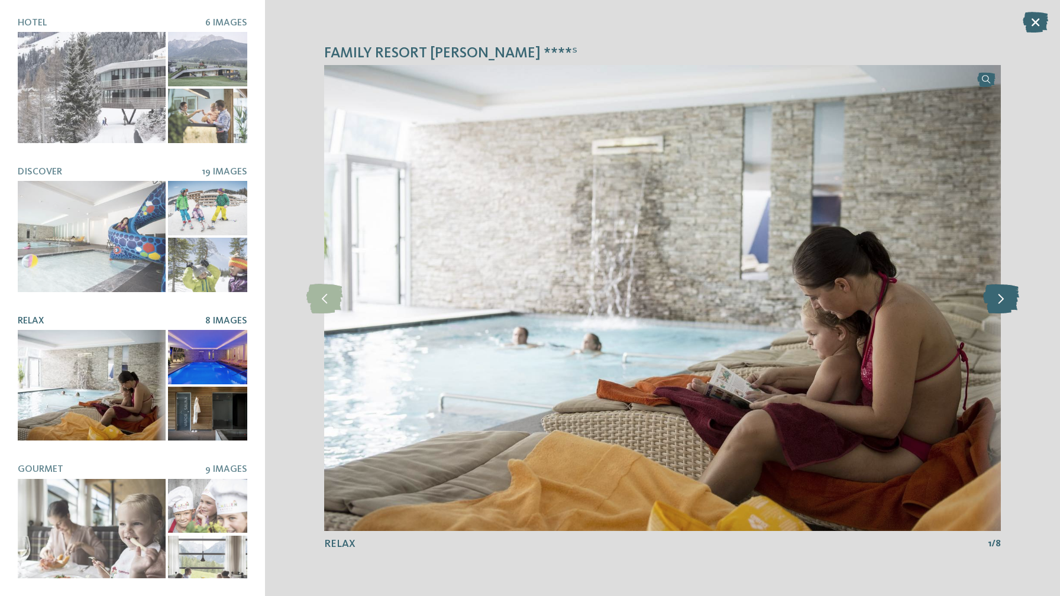
click at [1001, 299] on icon at bounding box center [1001, 298] width 36 height 30
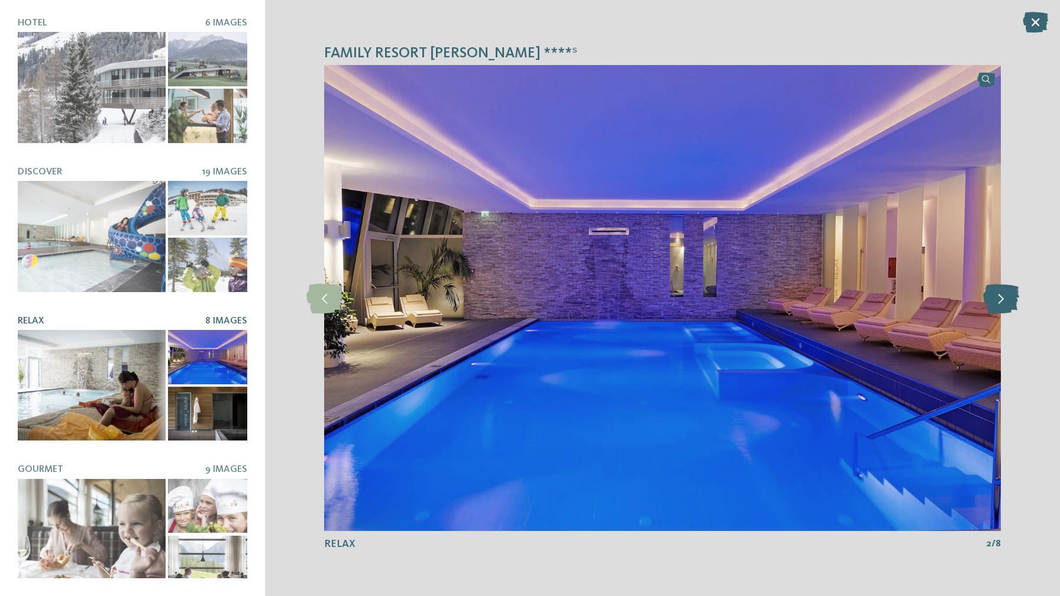
click at [1001, 299] on icon at bounding box center [1001, 298] width 36 height 30
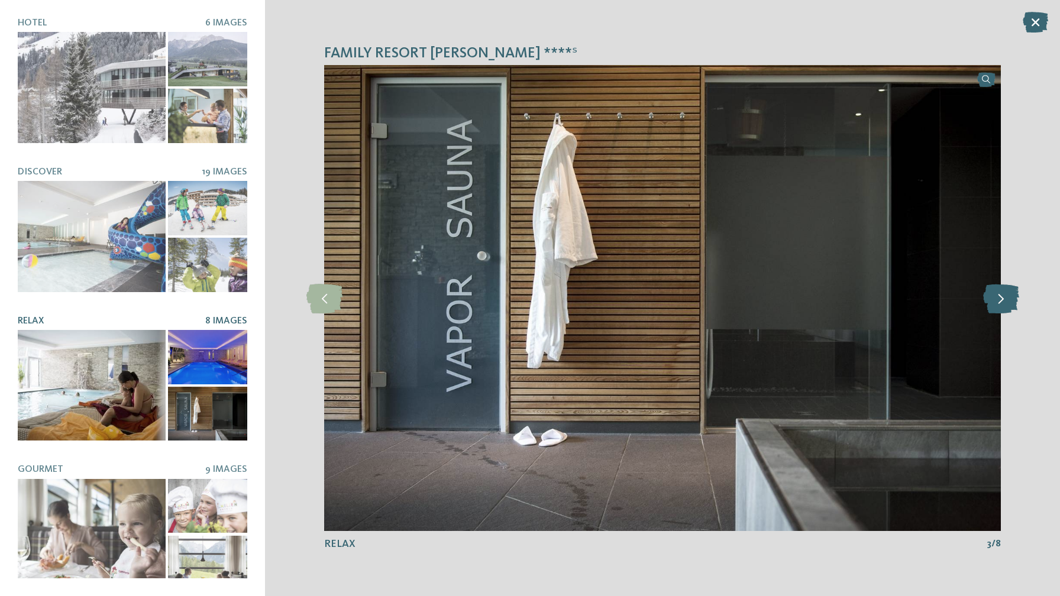
click at [1001, 299] on icon at bounding box center [1001, 298] width 36 height 30
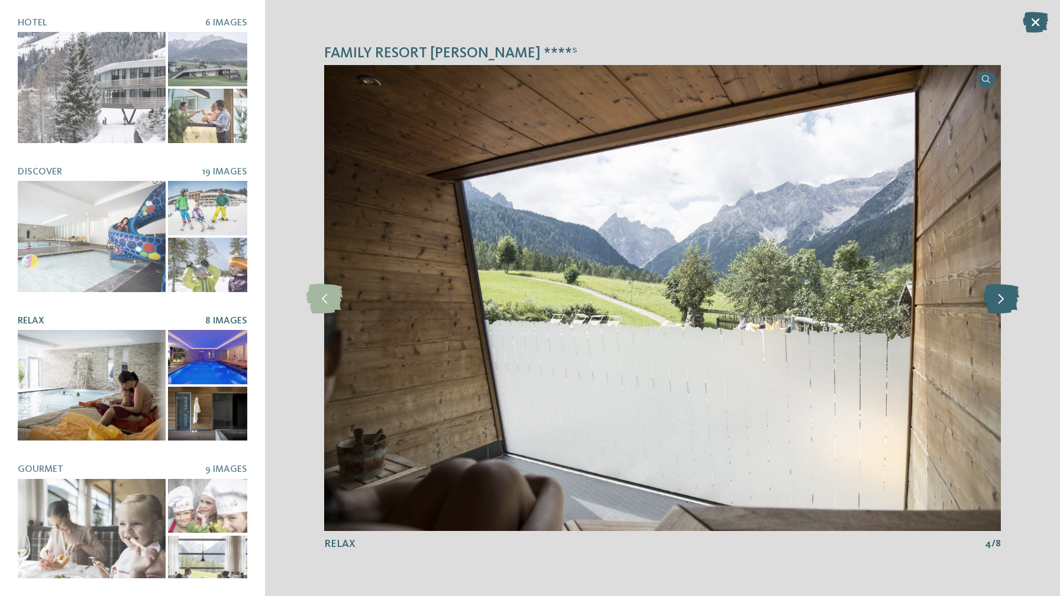
click at [1001, 299] on icon at bounding box center [1001, 298] width 36 height 30
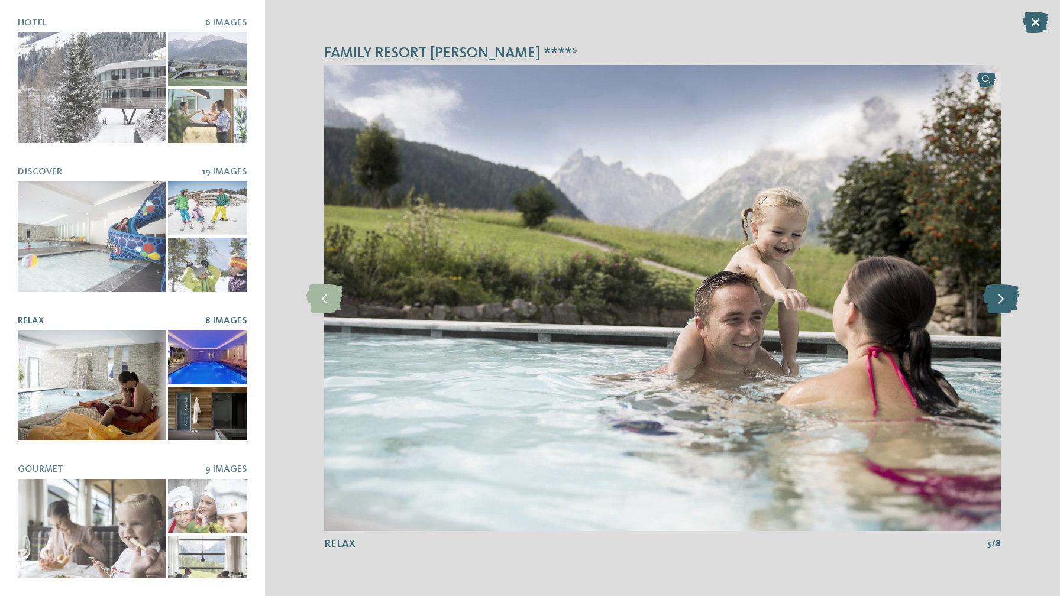
click at [1001, 299] on icon at bounding box center [1001, 298] width 36 height 30
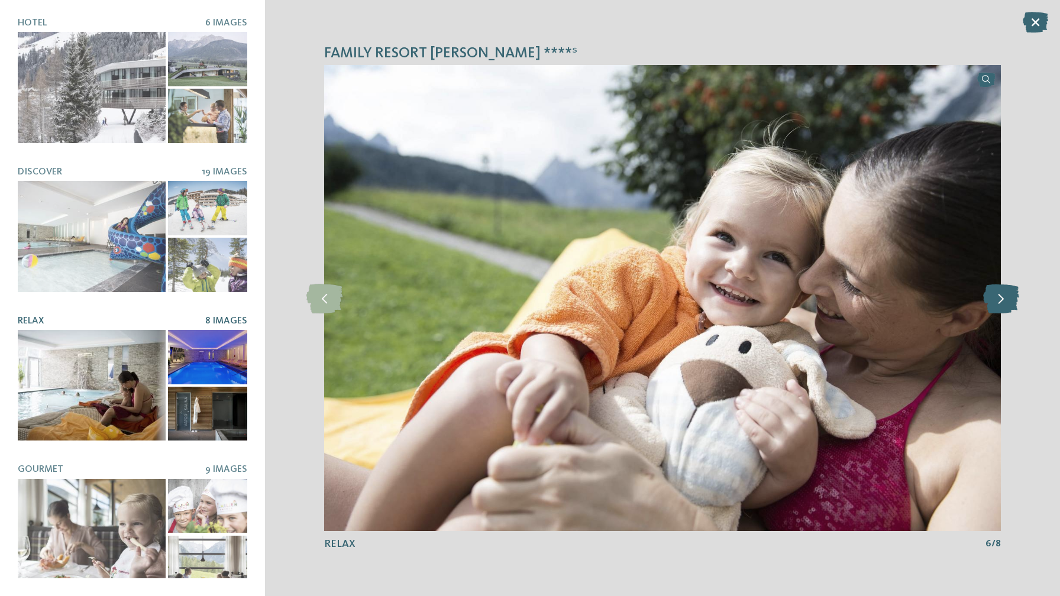
click at [1001, 299] on icon at bounding box center [1001, 298] width 36 height 30
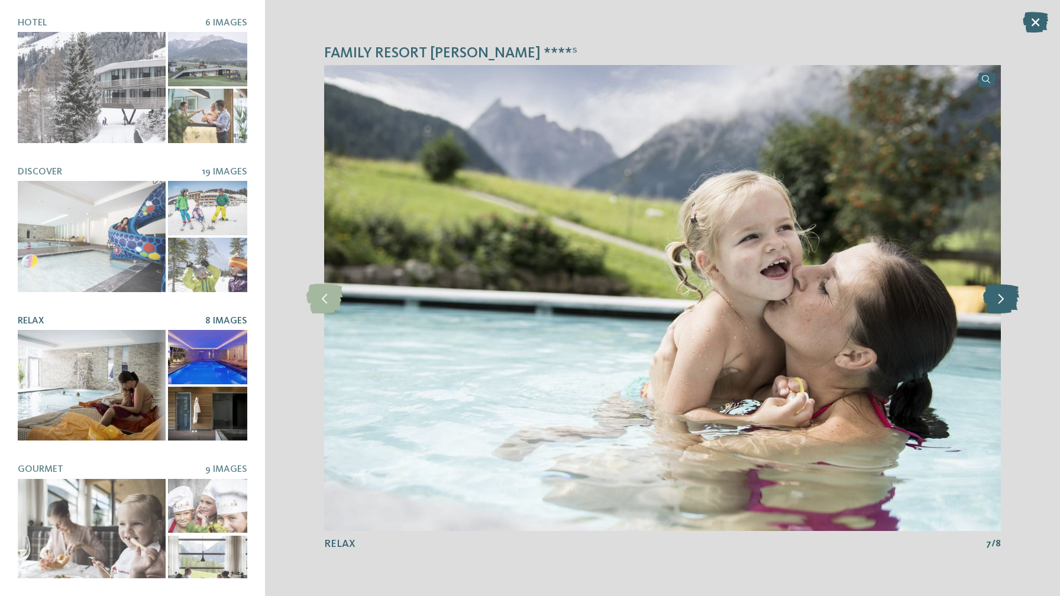
click at [1001, 299] on icon at bounding box center [1001, 298] width 36 height 30
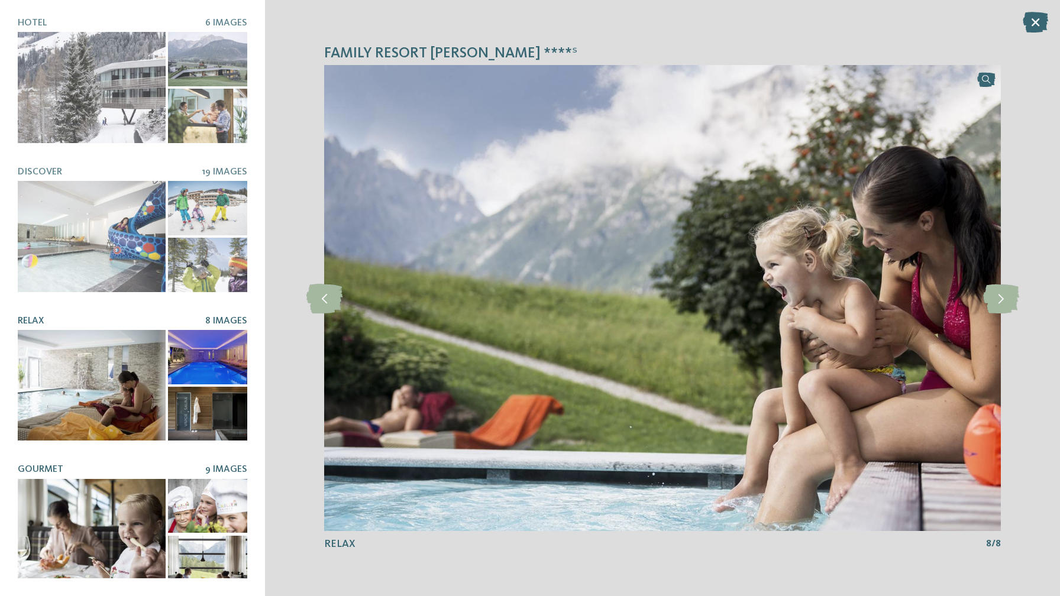
scroll to position [160, 0]
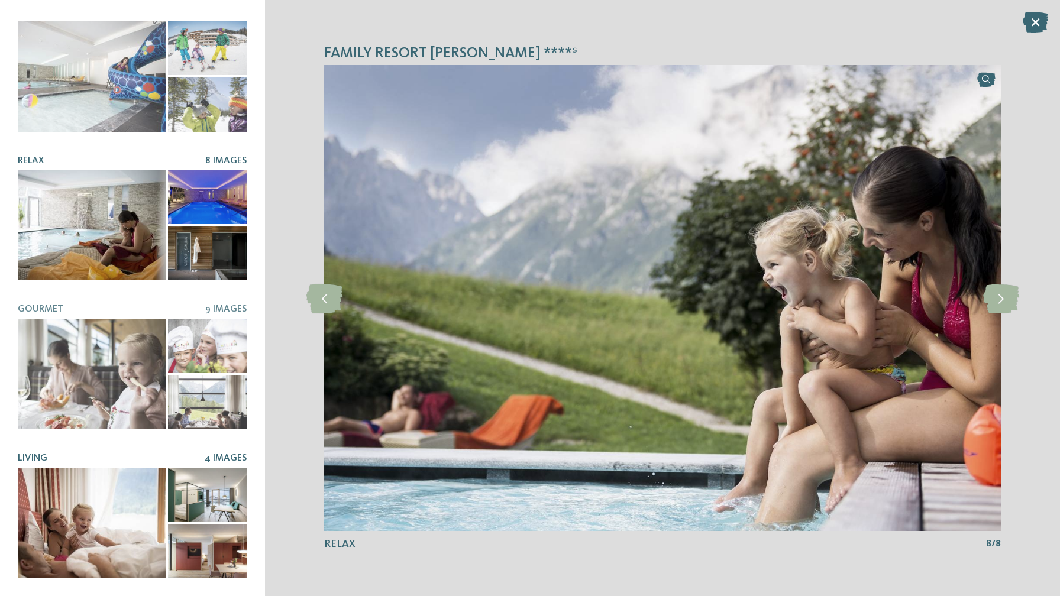
click at [113, 526] on div at bounding box center [92, 523] width 148 height 111
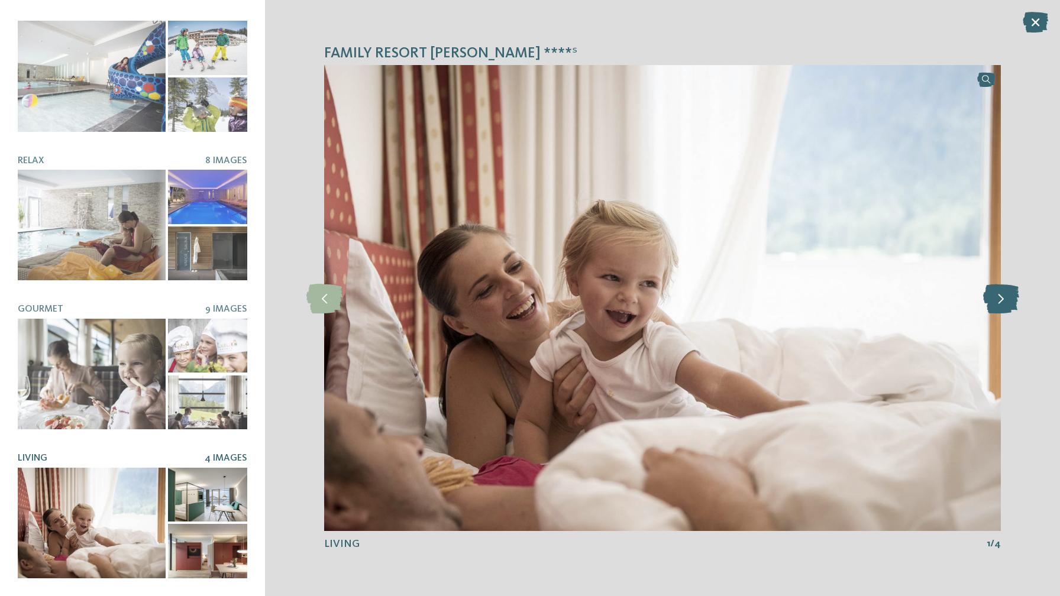
click at [997, 298] on icon at bounding box center [1001, 298] width 36 height 30
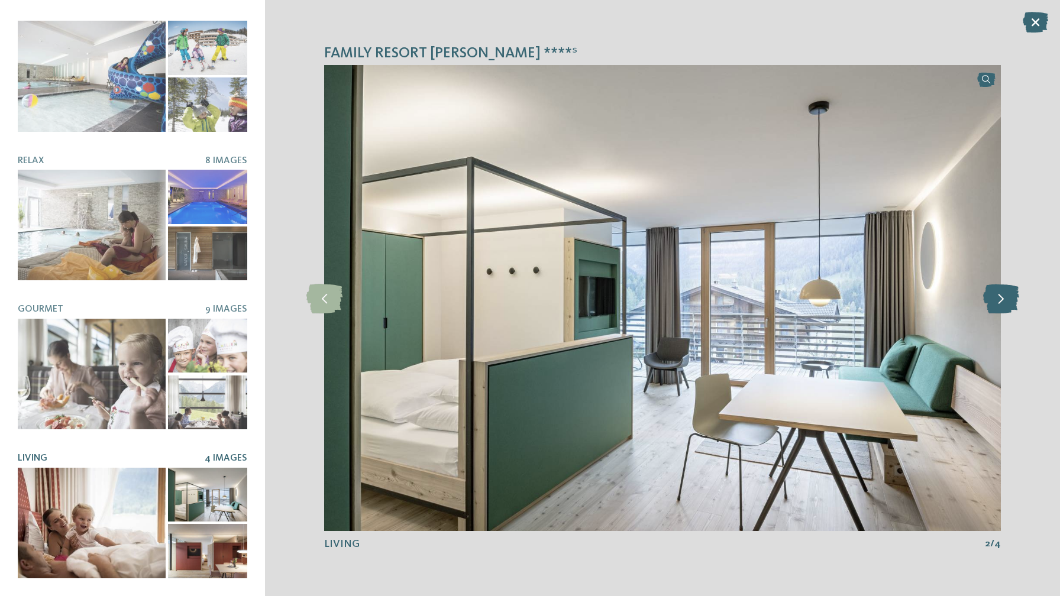
click at [997, 298] on icon at bounding box center [1001, 298] width 36 height 30
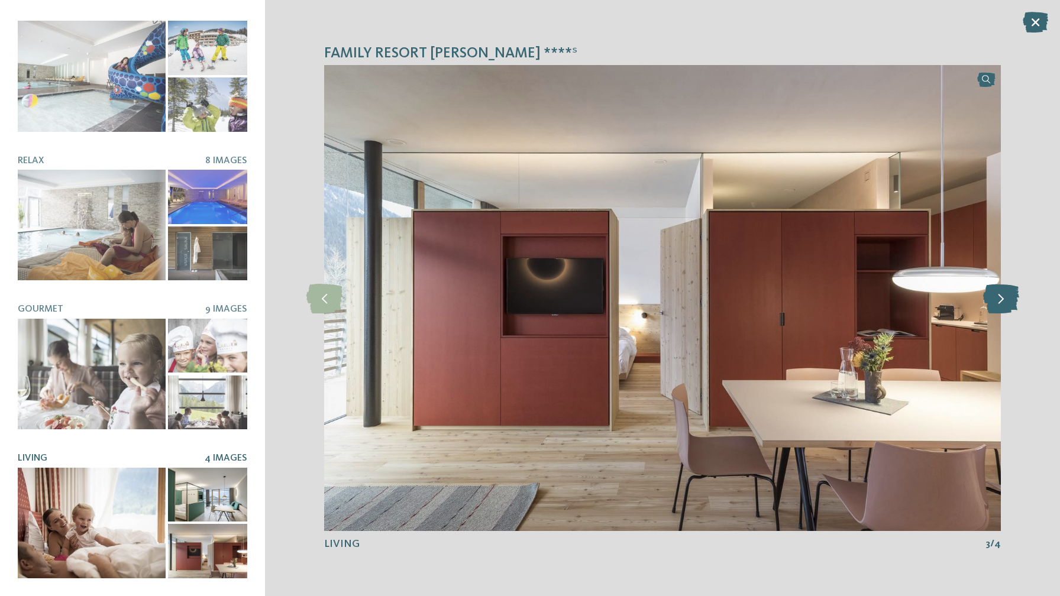
click at [997, 298] on icon at bounding box center [1001, 298] width 36 height 30
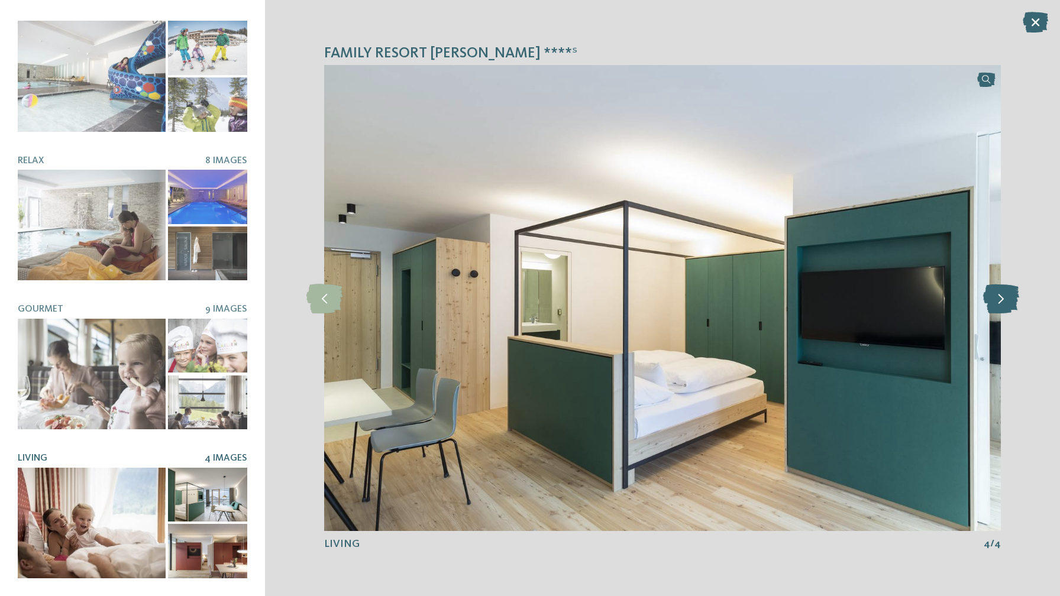
click at [997, 298] on icon at bounding box center [1001, 298] width 36 height 30
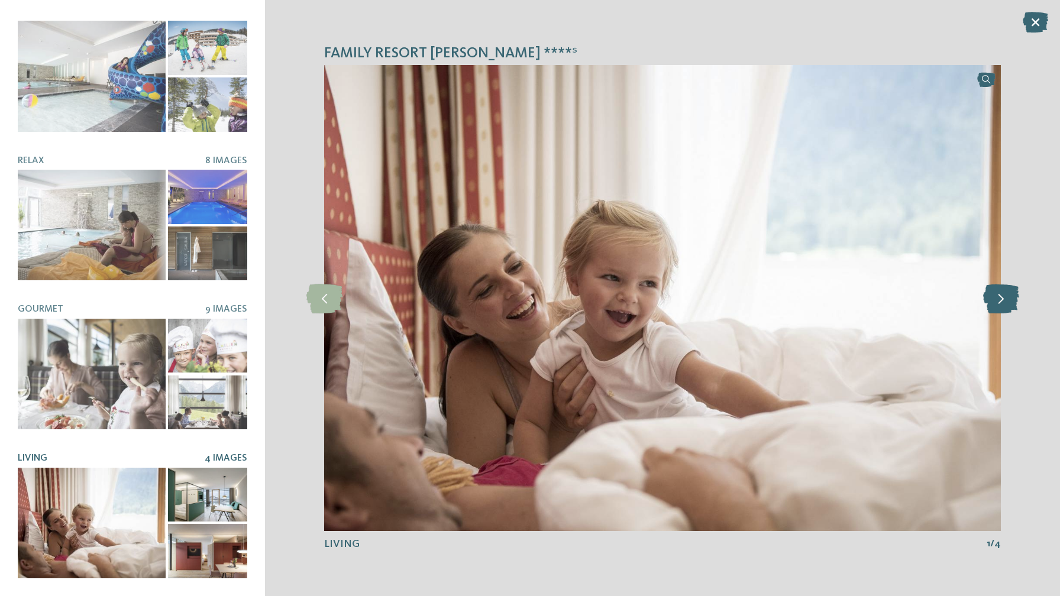
click at [997, 298] on icon at bounding box center [1001, 298] width 36 height 30
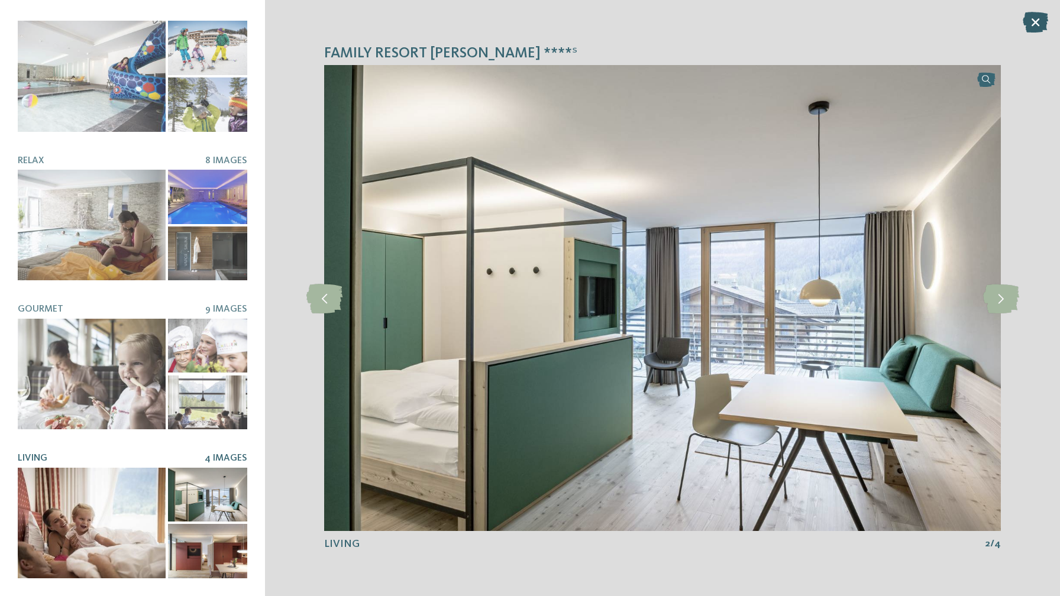
click at [1031, 21] on icon at bounding box center [1034, 22] width 25 height 21
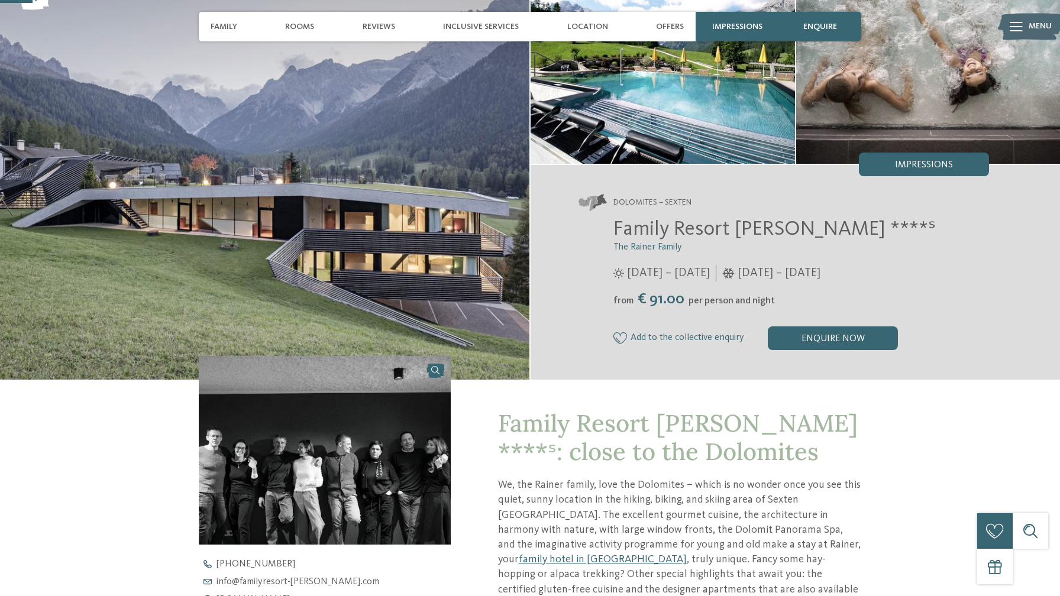
scroll to position [0, 0]
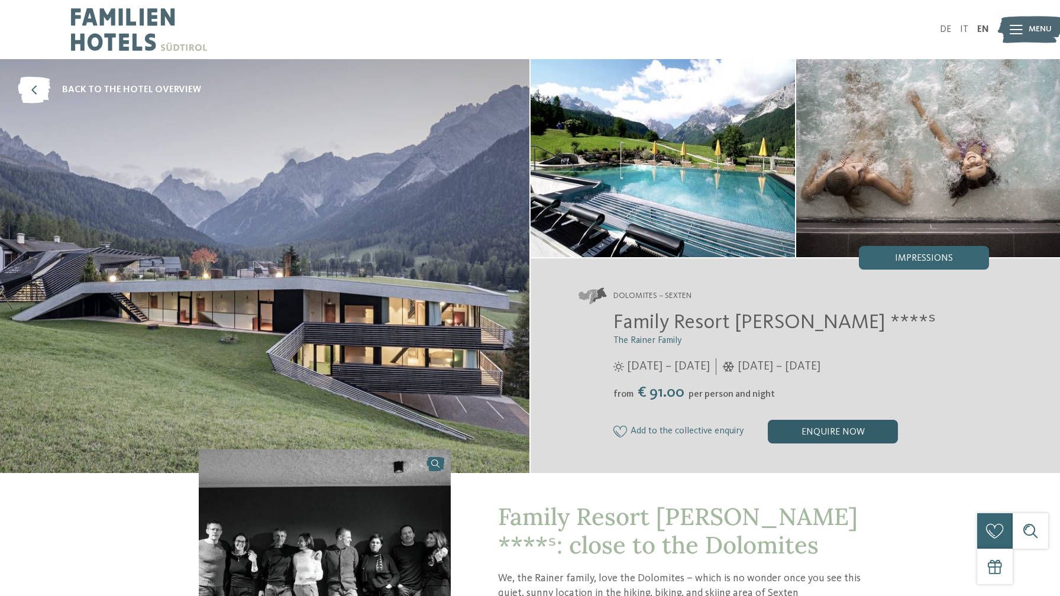
click at [870, 429] on div "enquire now" at bounding box center [833, 432] width 130 height 24
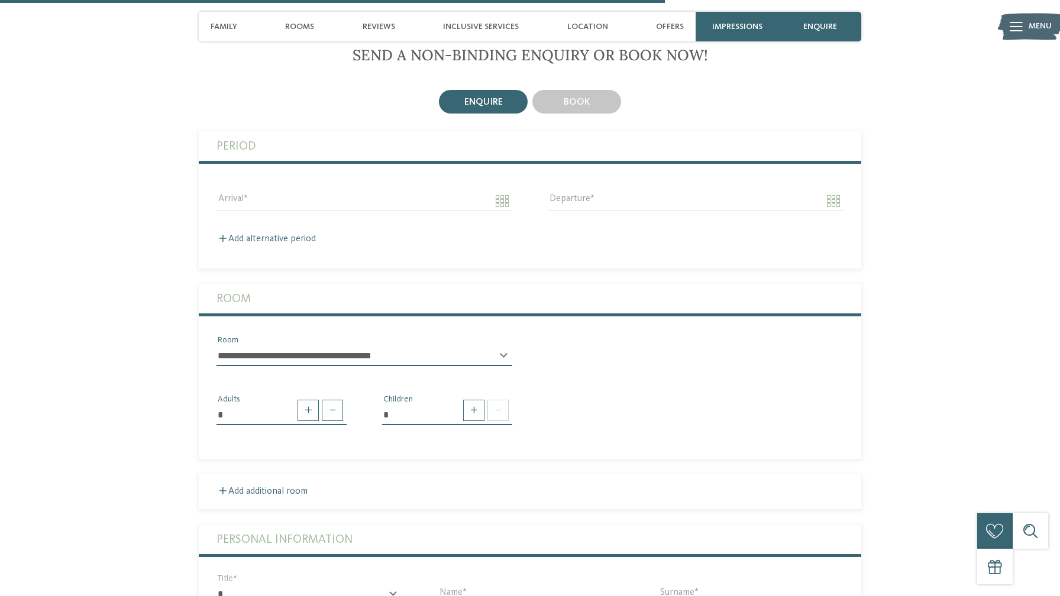
scroll to position [1900, 0]
click at [484, 399] on span at bounding box center [473, 409] width 21 height 21
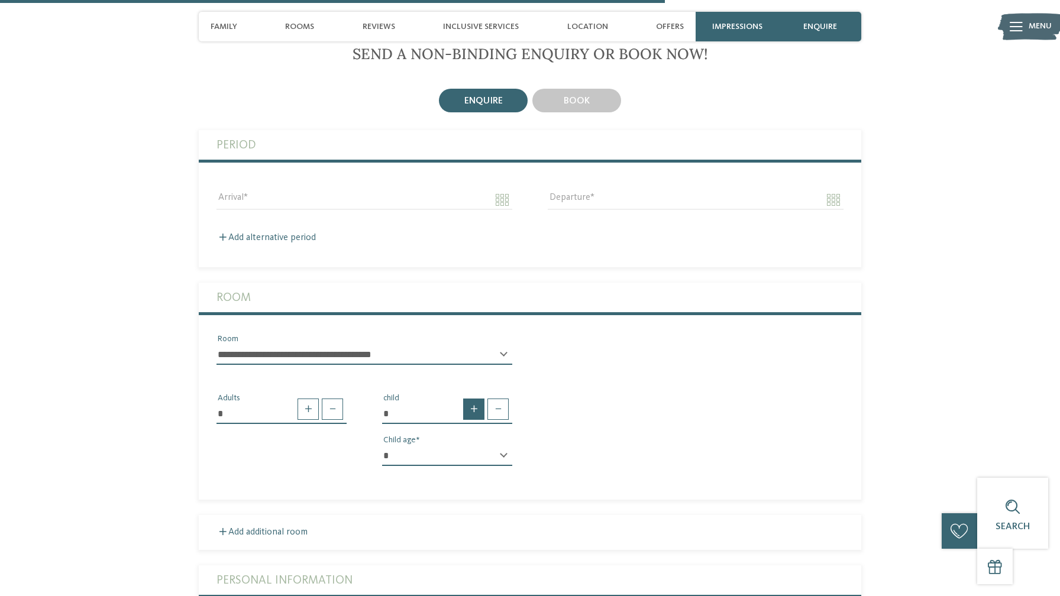
click at [484, 399] on span at bounding box center [473, 409] width 21 height 21
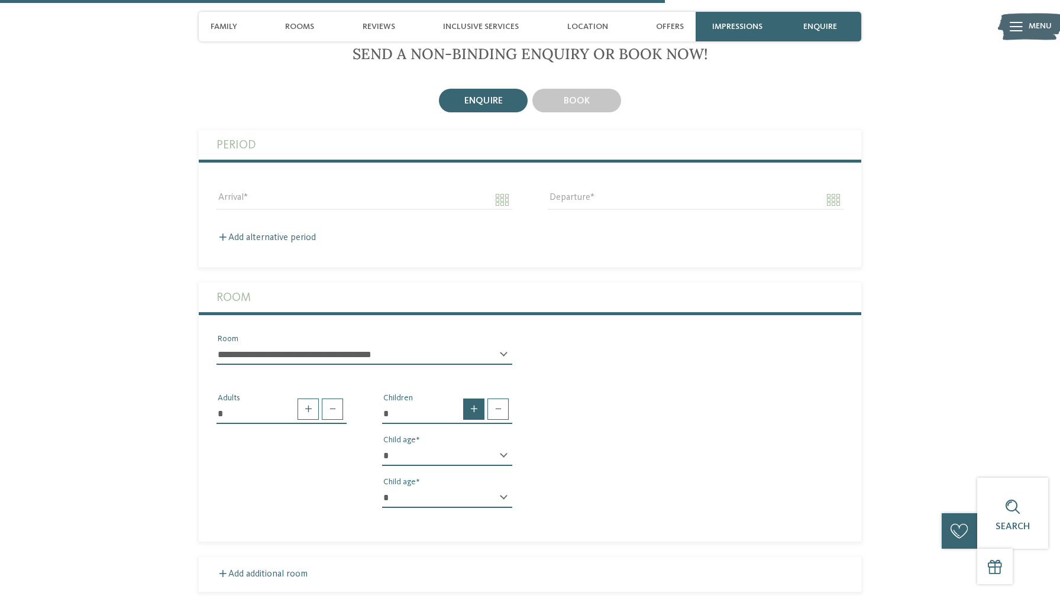
click at [484, 399] on span at bounding box center [473, 409] width 21 height 21
type input "*"
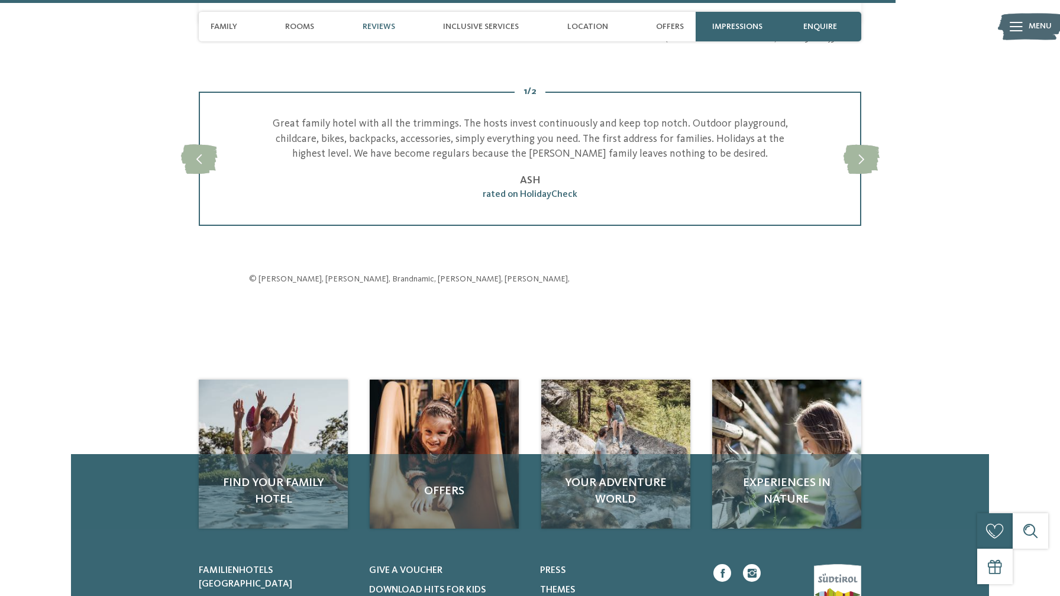
scroll to position [2884, 0]
